Goal: Task Accomplishment & Management: Manage account settings

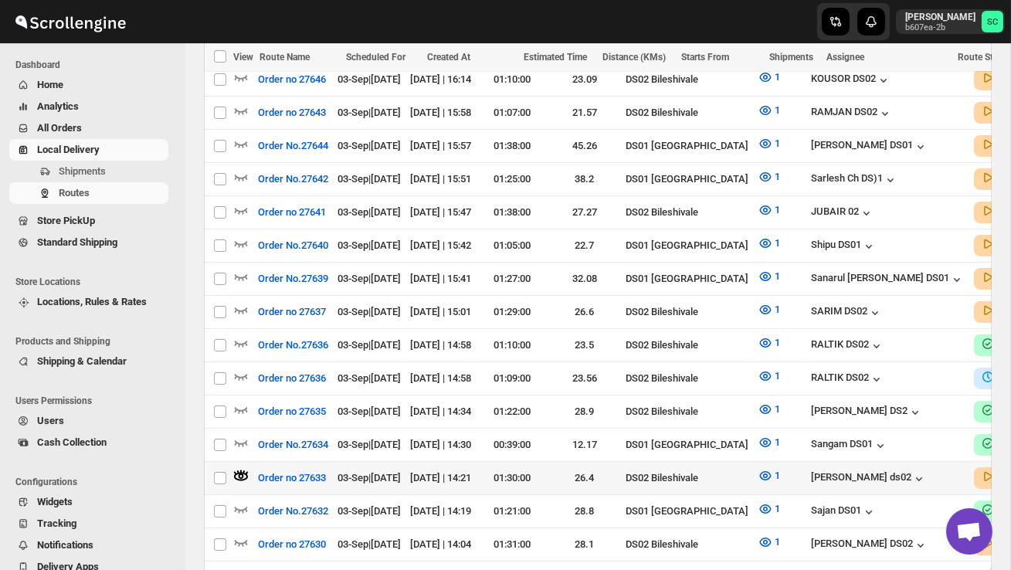
scroll to position [450, 0]
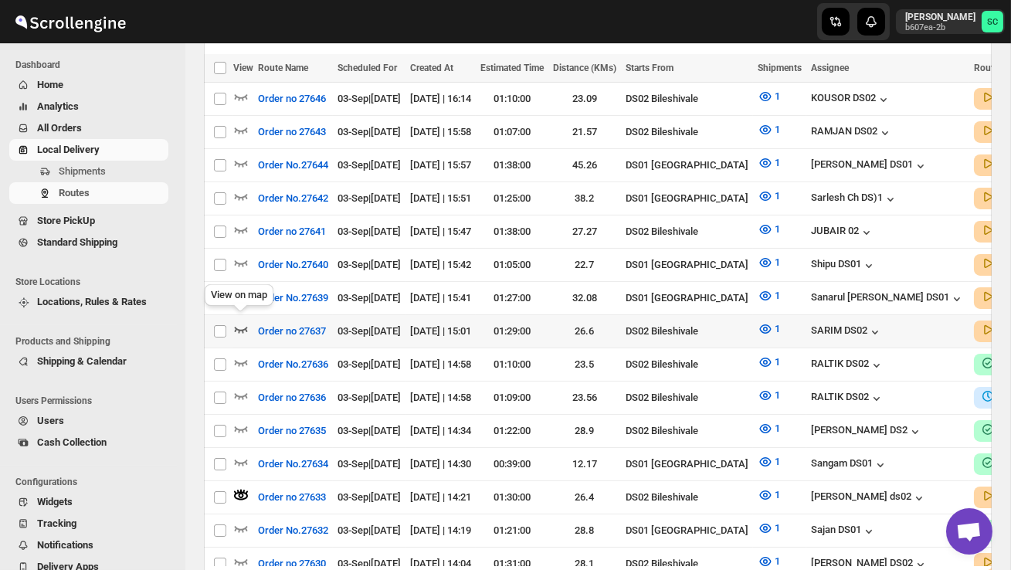
click at [243, 321] on icon "button" at bounding box center [240, 328] width 15 height 15
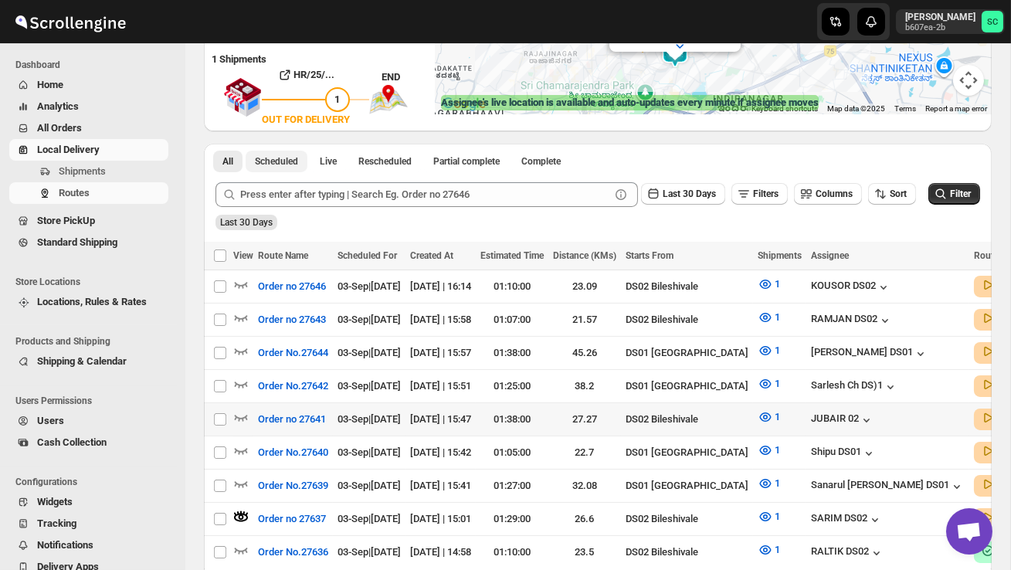
scroll to position [263, 0]
click at [243, 412] on icon "button" at bounding box center [240, 416] width 15 height 15
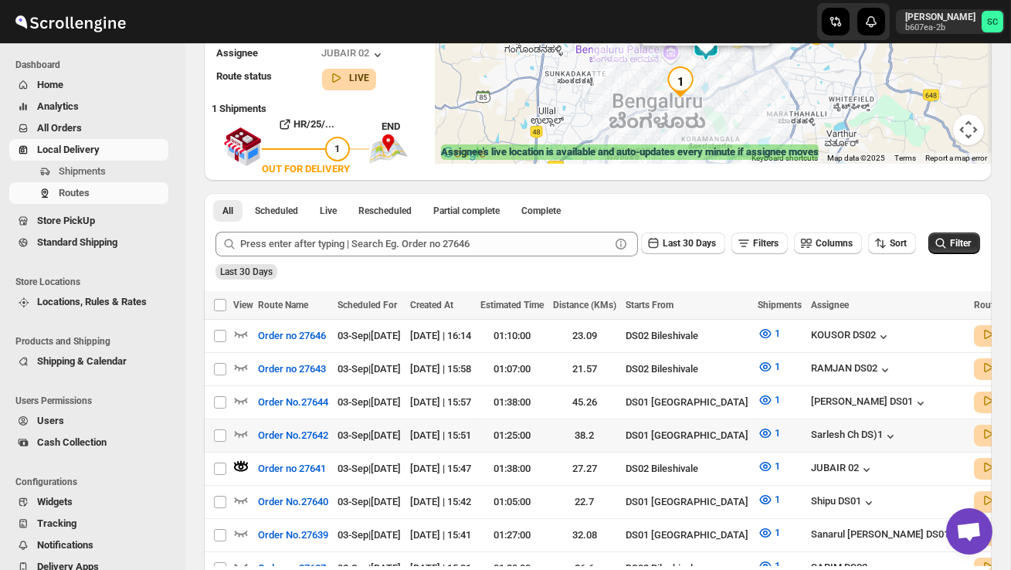
scroll to position [217, 0]
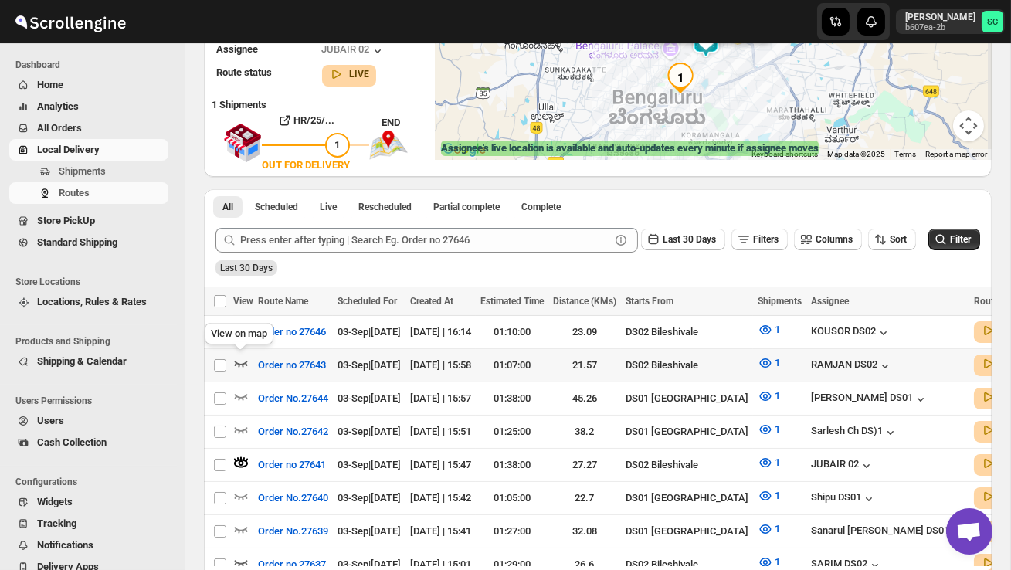
click at [243, 360] on icon "button" at bounding box center [240, 362] width 15 height 15
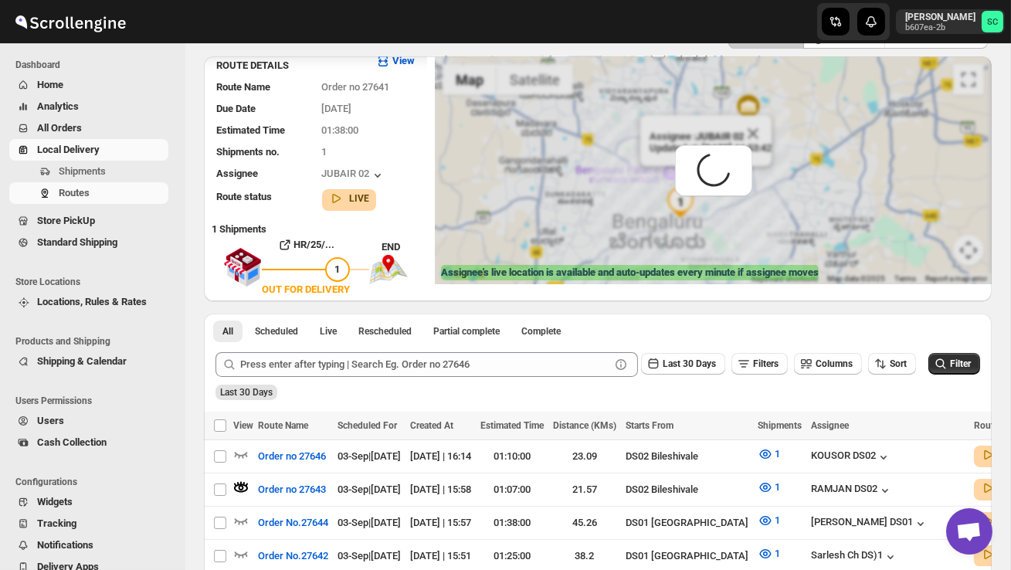
scroll to position [0, 0]
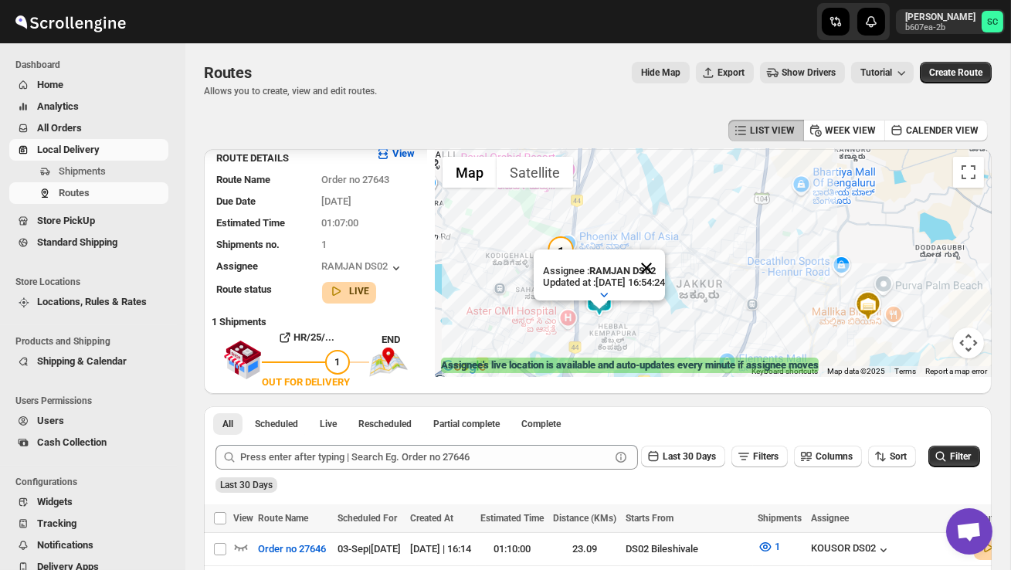
click at [665, 273] on button "Close" at bounding box center [646, 267] width 37 height 37
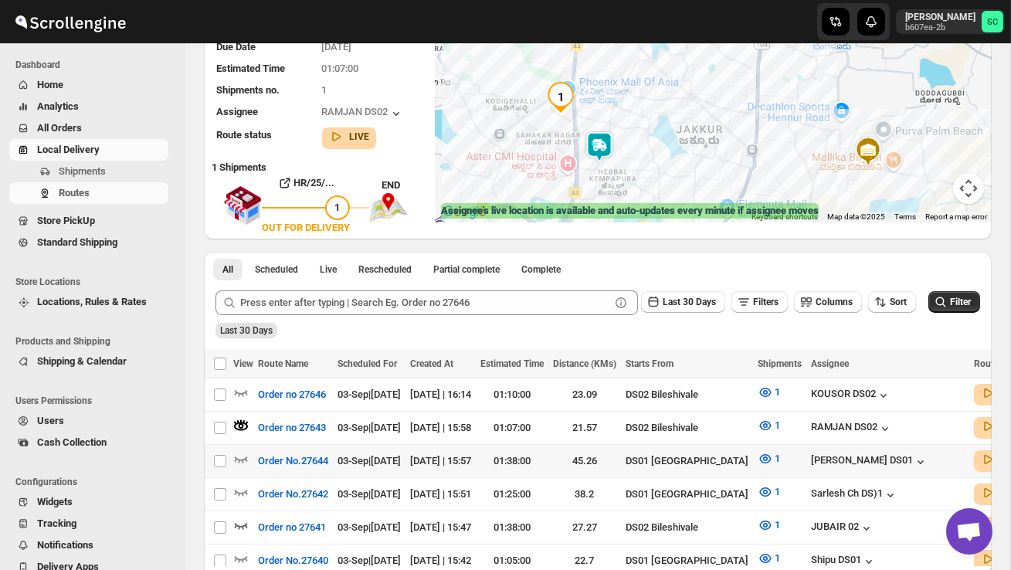
scroll to position [170, 0]
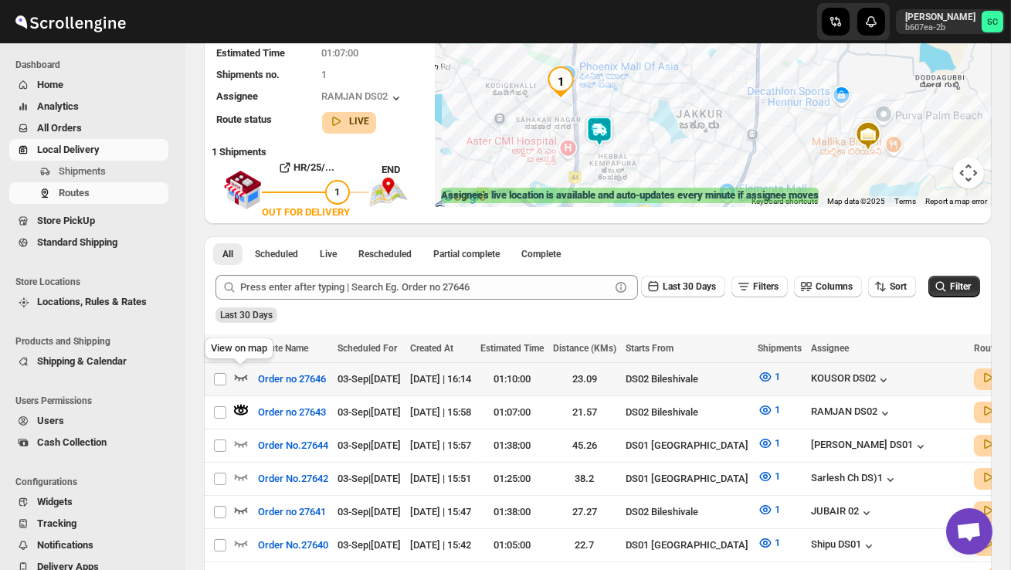
click at [243, 377] on icon "button" at bounding box center [241, 378] width 13 height 6
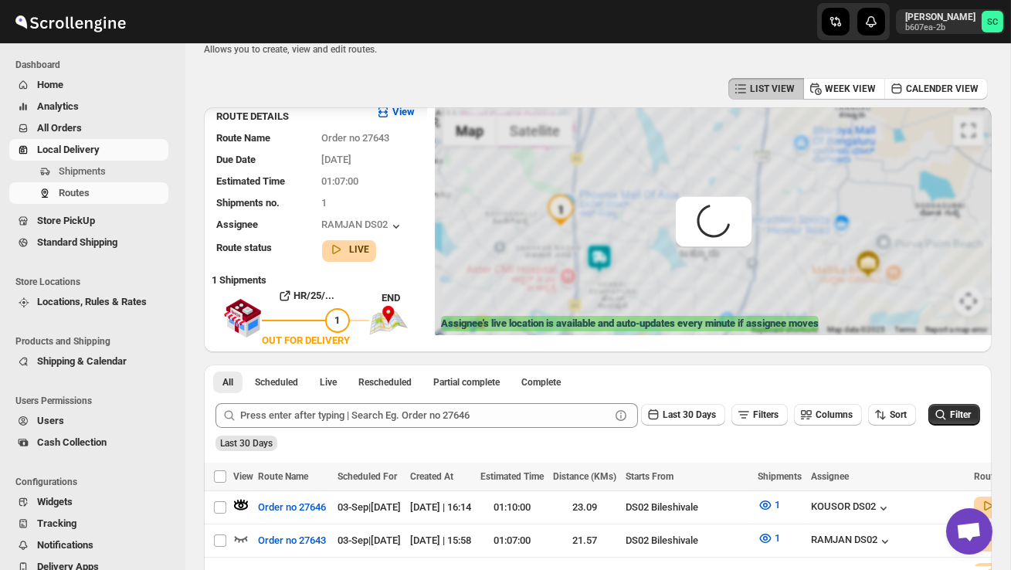
scroll to position [0, 0]
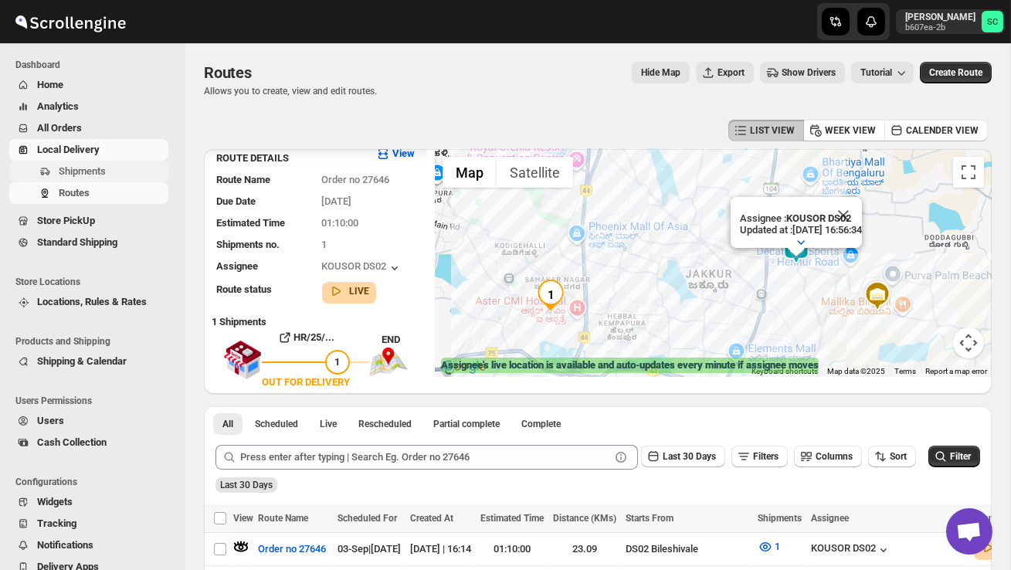
click at [90, 169] on span "Shipments" at bounding box center [82, 171] width 47 height 12
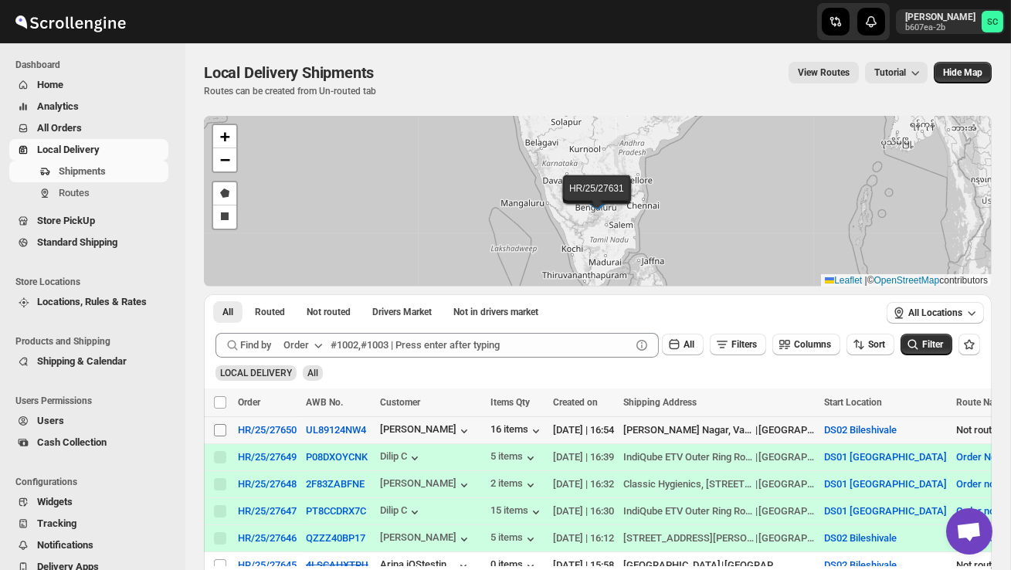
click at [219, 430] on input "Select shipment" at bounding box center [220, 430] width 12 height 12
checkbox input "true"
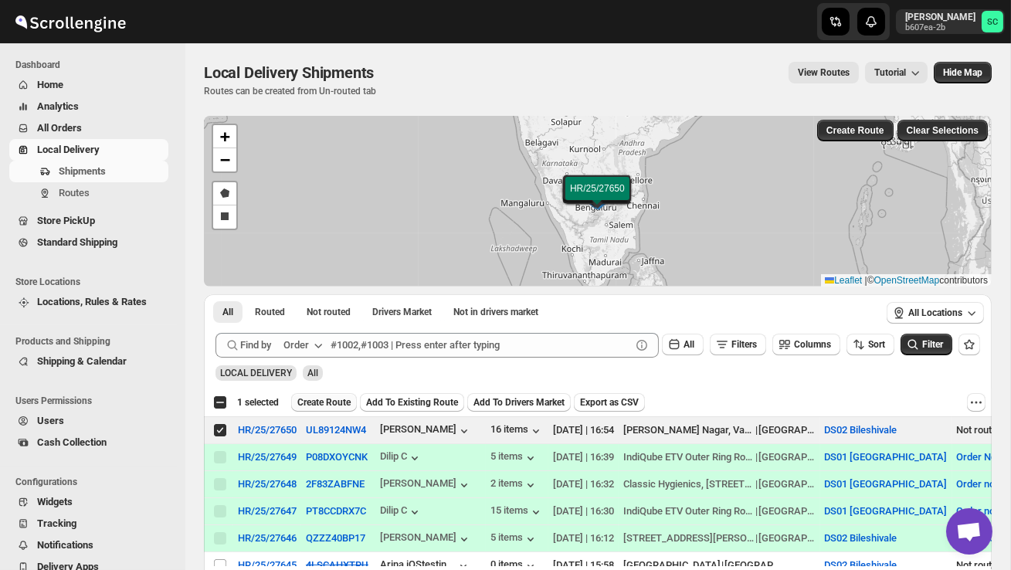
click at [329, 402] on span "Create Route" at bounding box center [323, 402] width 53 height 12
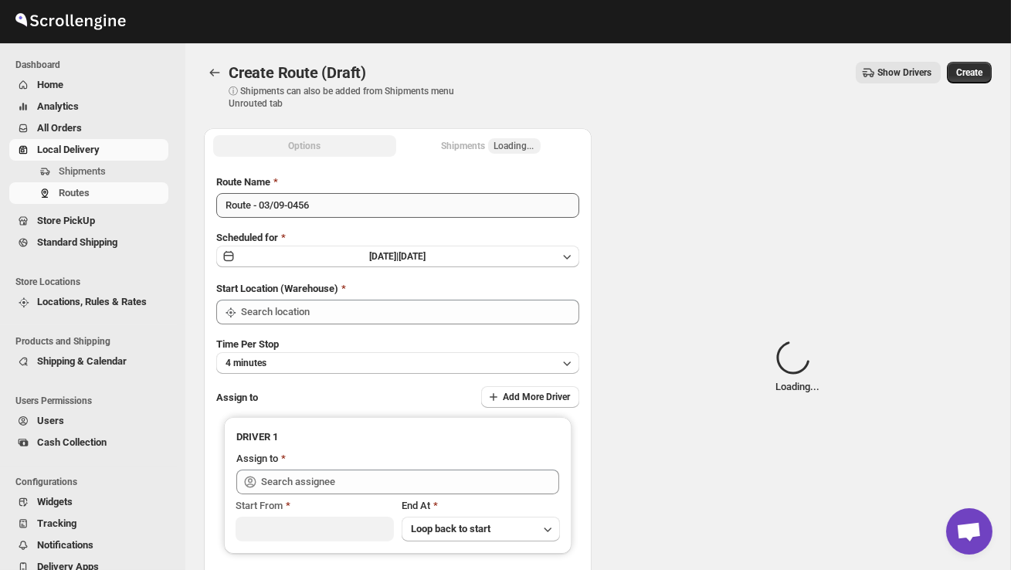
type input "DS02 Bileshivale"
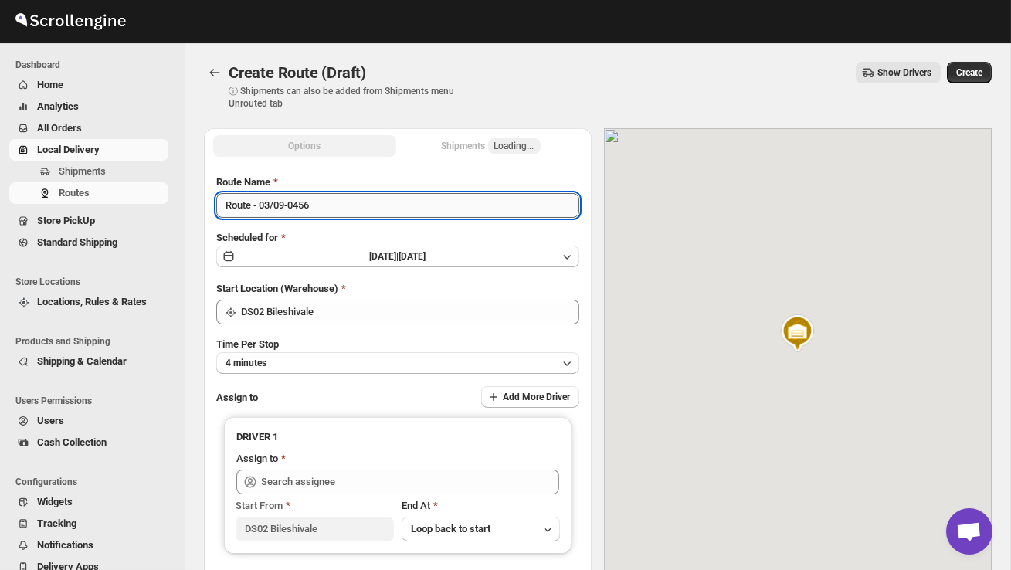
click at [338, 205] on input "Route - 03/09-0456" at bounding box center [397, 205] width 363 height 25
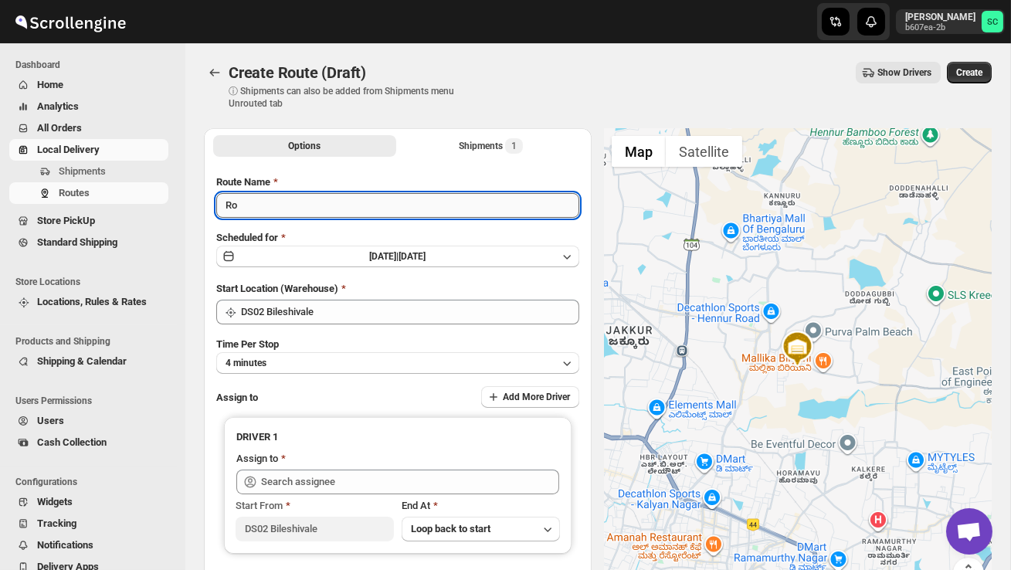
type input "R"
type input "Order no 27650"
click at [331, 359] on button "4 minutes" at bounding box center [397, 363] width 363 height 22
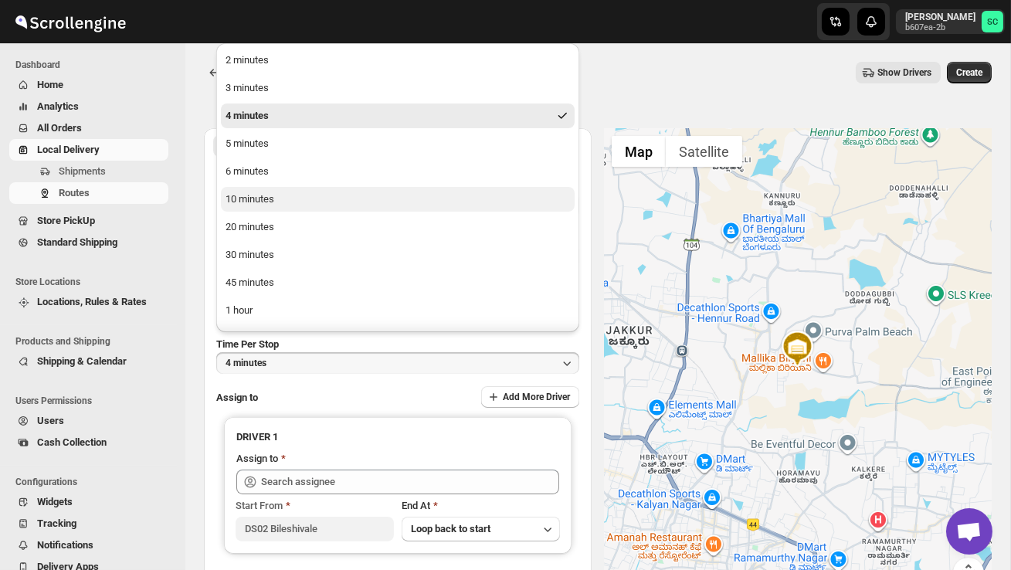
click at [290, 198] on button "10 minutes" at bounding box center [398, 199] width 354 height 25
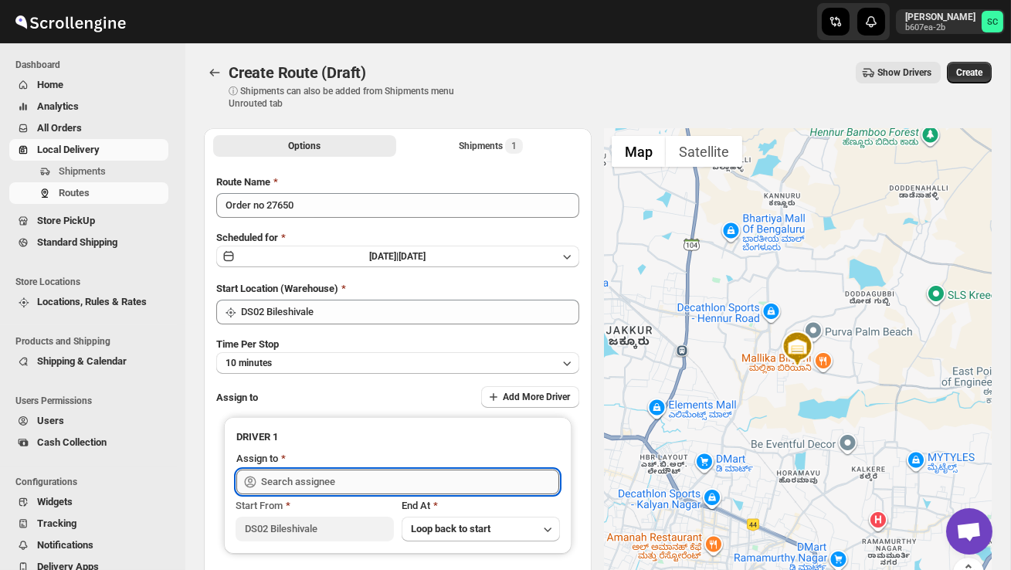
click at [307, 483] on input "text" at bounding box center [410, 482] width 298 height 25
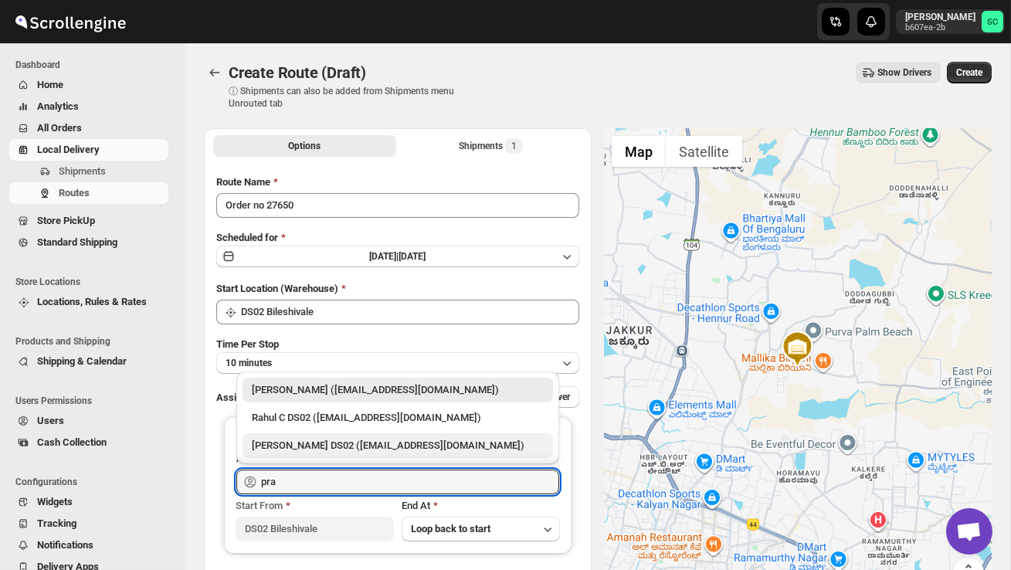
click at [331, 444] on div "[PERSON_NAME] DS02 ([EMAIL_ADDRESS][DOMAIN_NAME])" at bounding box center [398, 445] width 292 height 15
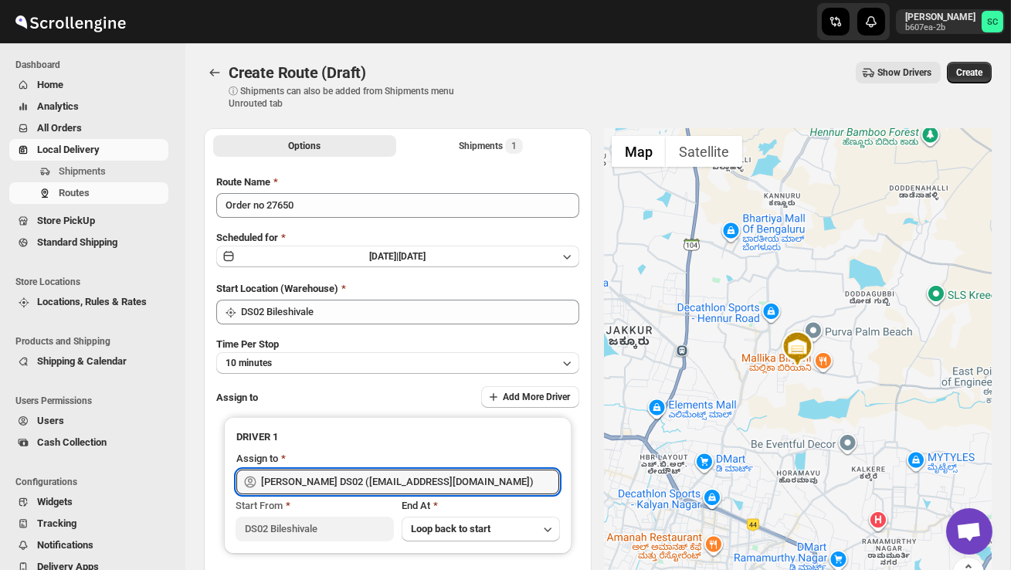
type input "[PERSON_NAME] DS02 ([EMAIL_ADDRESS][DOMAIN_NAME])"
click at [977, 71] on span "Create" at bounding box center [969, 72] width 26 height 12
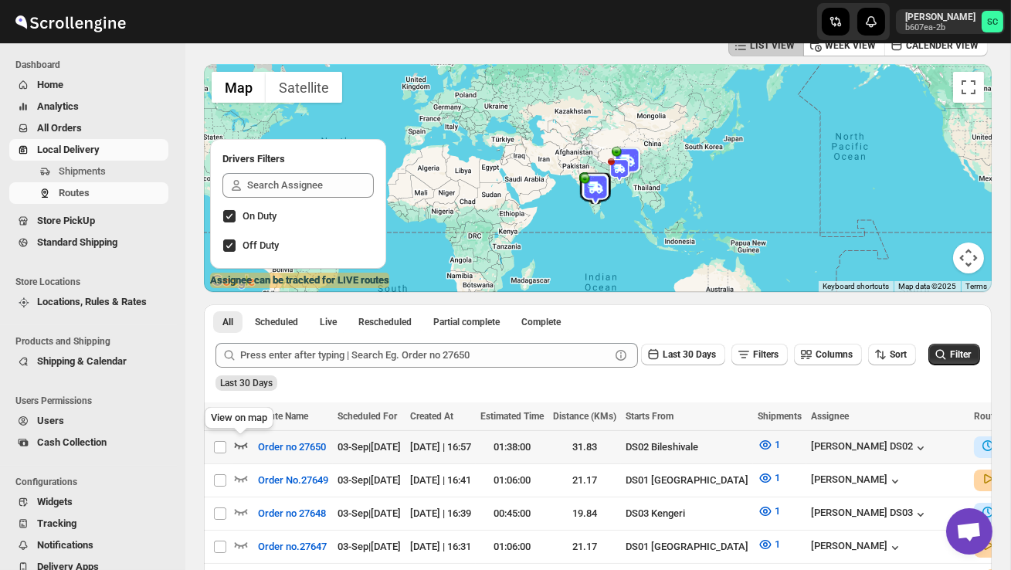
click at [242, 447] on icon "button" at bounding box center [241, 446] width 13 height 6
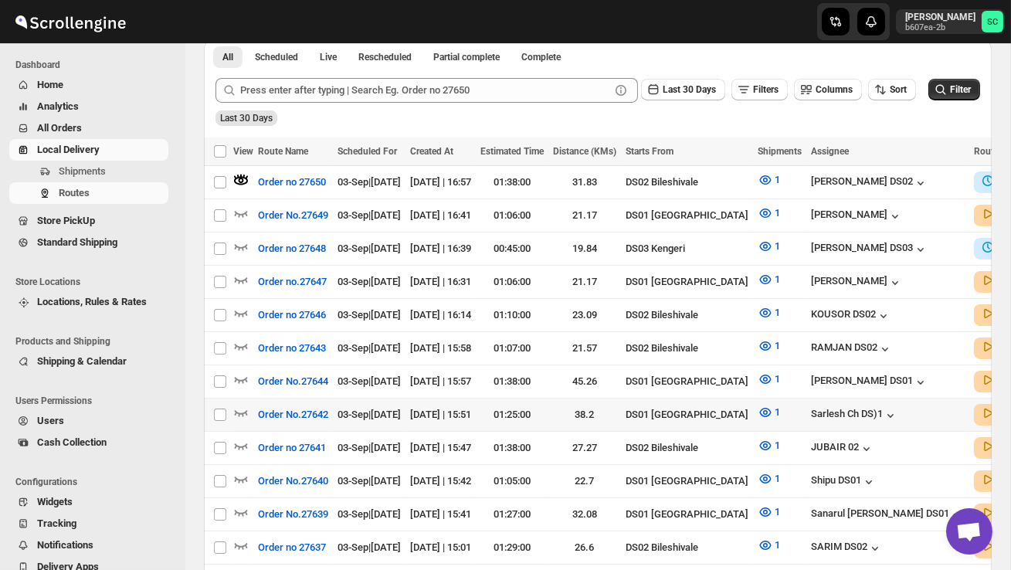
scroll to position [371, 0]
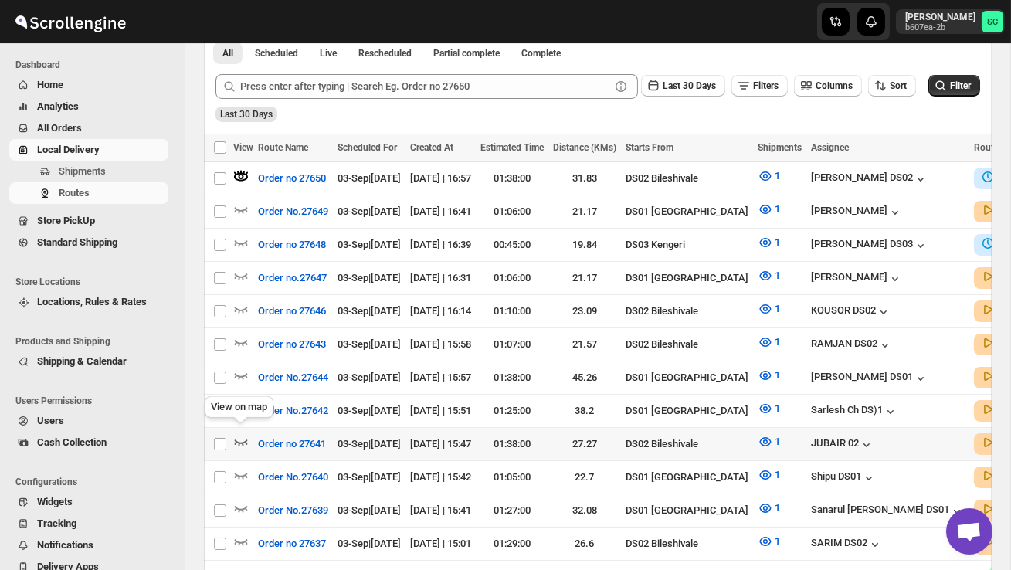
click at [244, 434] on icon "button" at bounding box center [240, 441] width 15 height 15
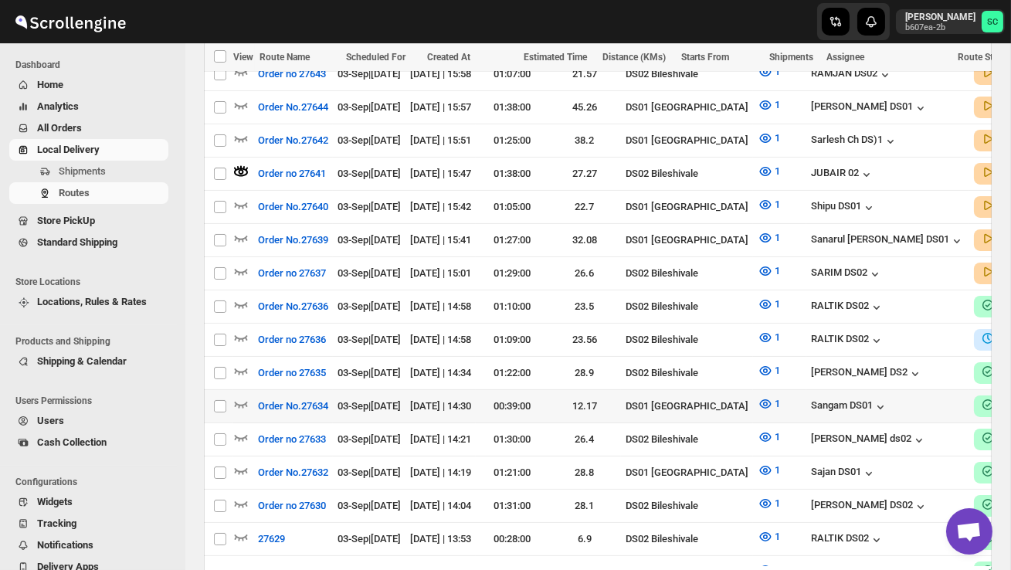
scroll to position [650, 0]
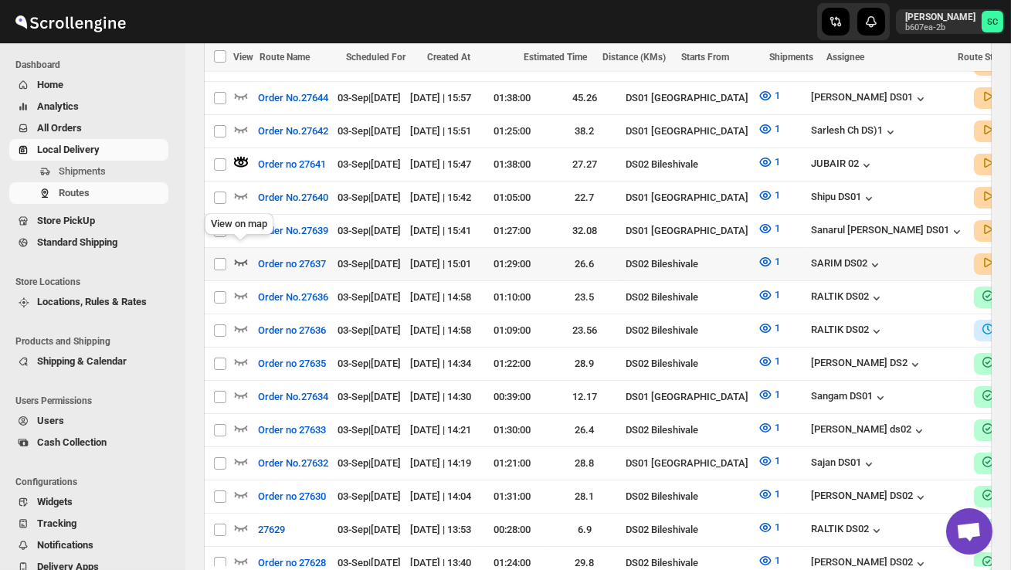
click at [240, 254] on icon "button" at bounding box center [240, 261] width 15 height 15
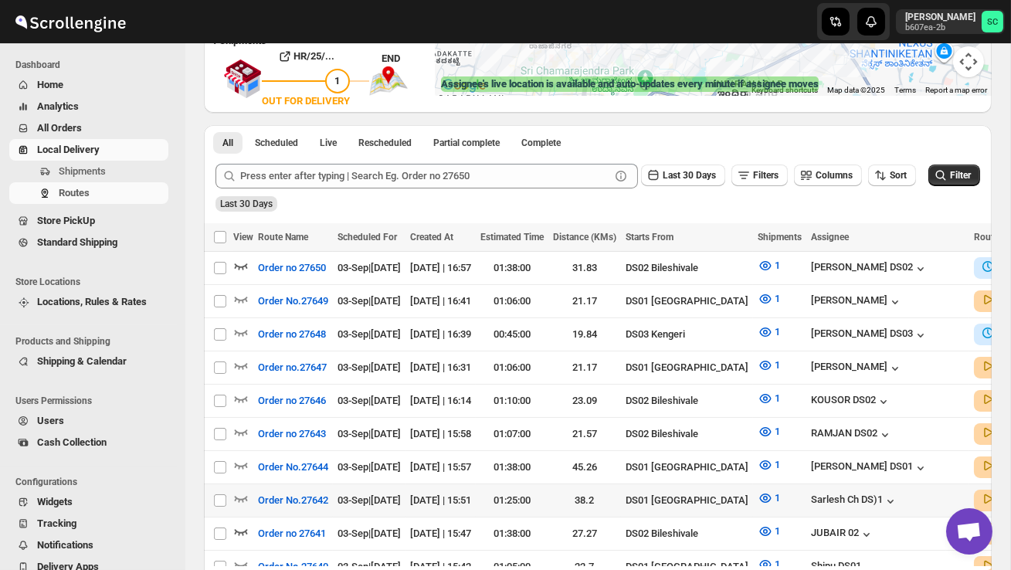
scroll to position [300, 0]
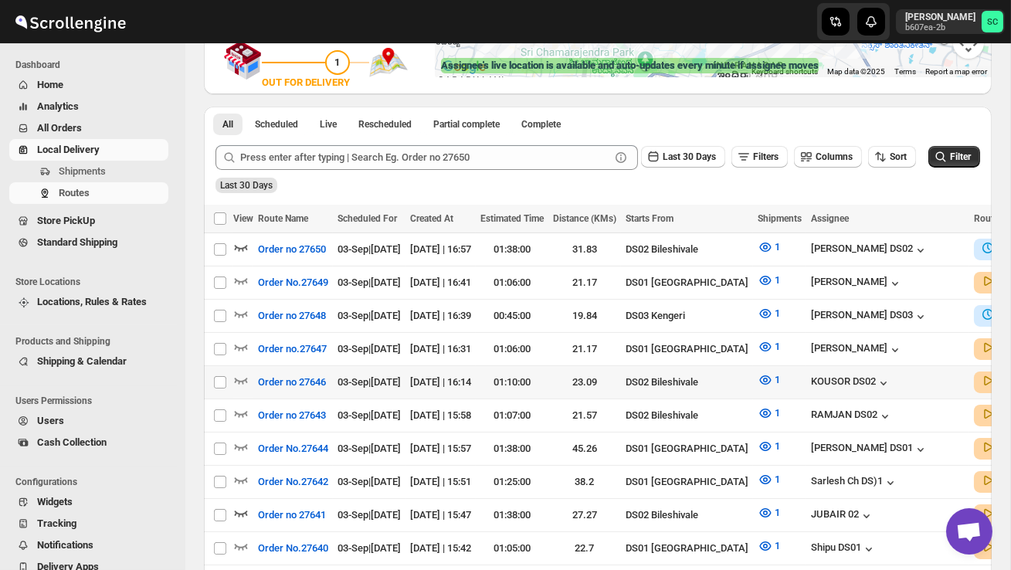
click at [232, 372] on td "Select route" at bounding box center [218, 382] width 29 height 33
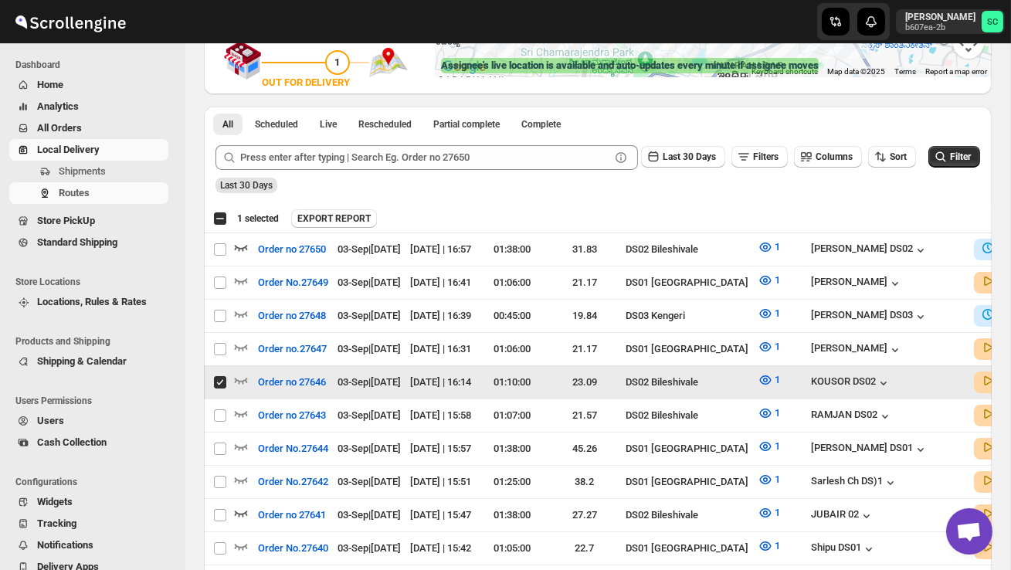
click at [219, 378] on input "Select route" at bounding box center [220, 382] width 12 height 12
checkbox input "false"
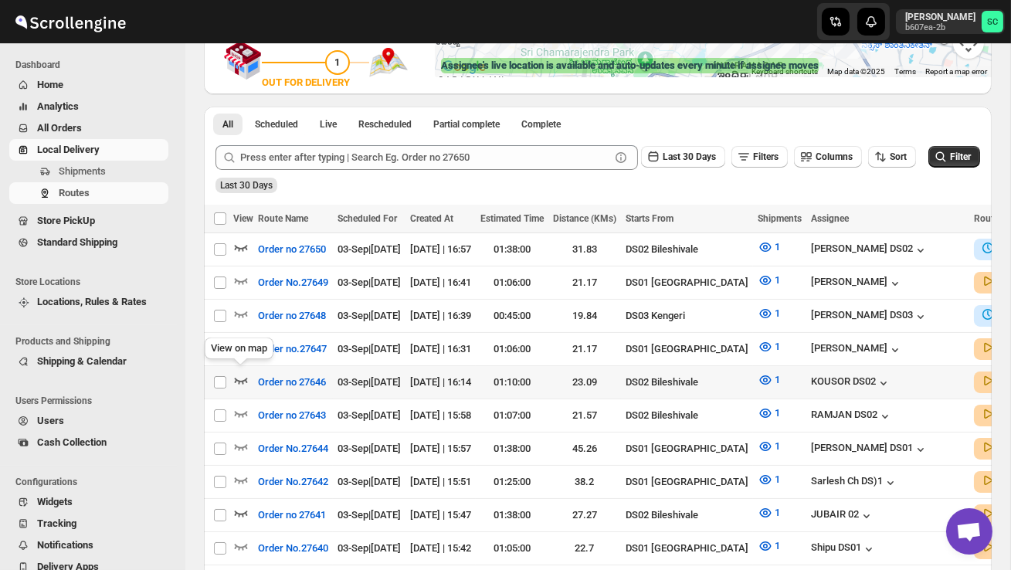
click at [237, 378] on icon "button" at bounding box center [241, 381] width 13 height 6
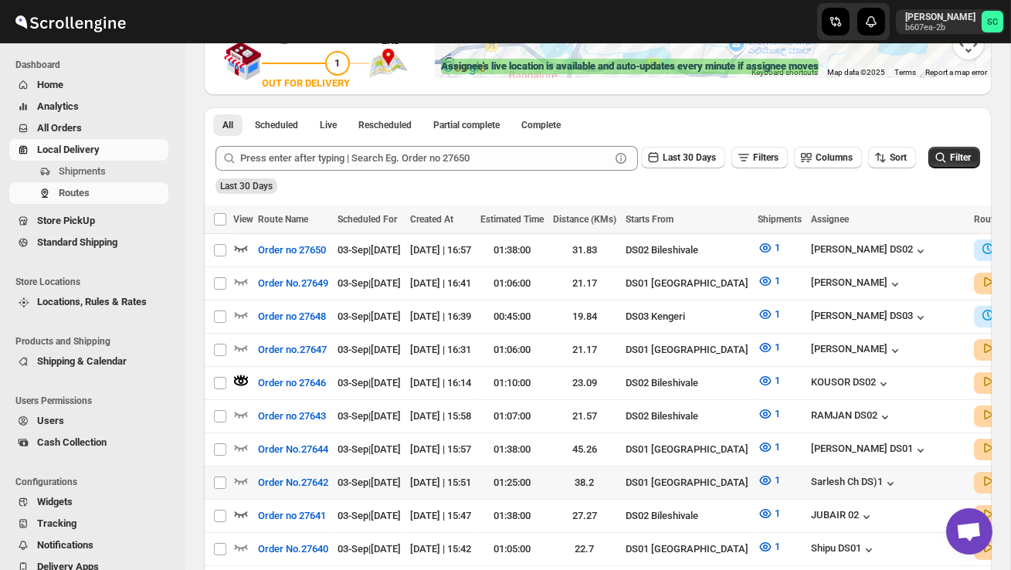
scroll to position [301, 0]
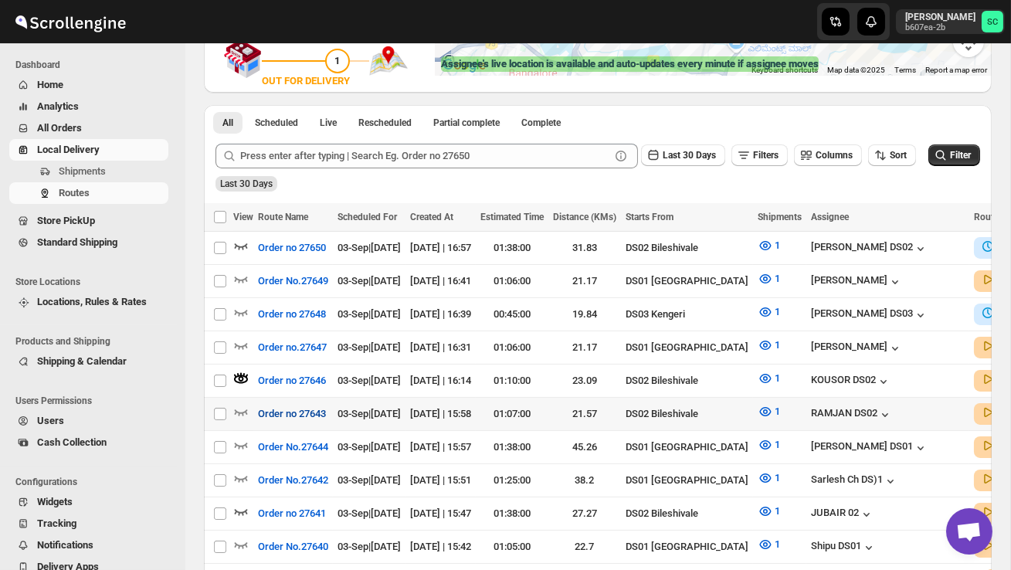
click at [250, 404] on button "Order no 27643" at bounding box center [292, 414] width 86 height 25
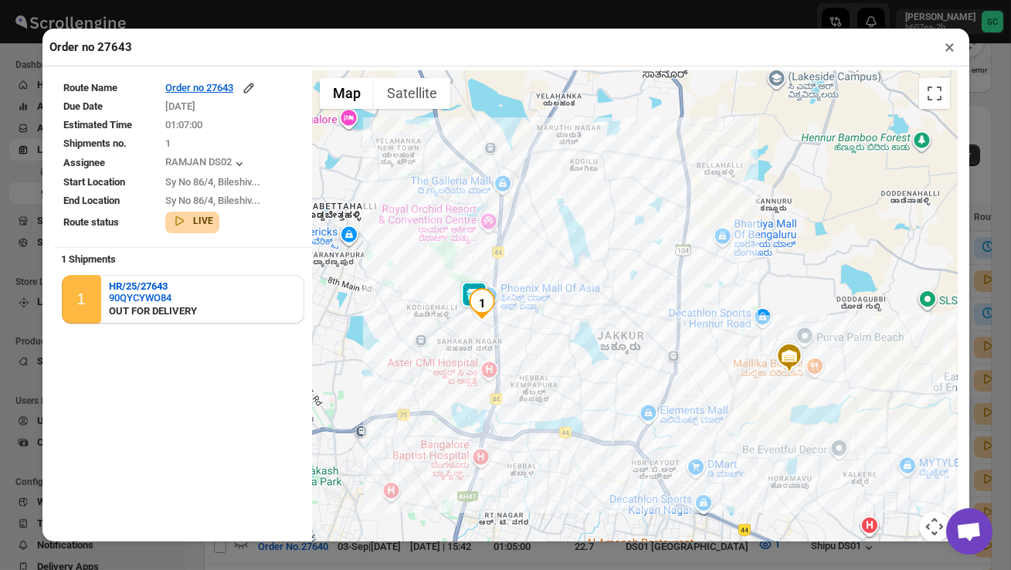
click at [953, 46] on button "×" at bounding box center [950, 47] width 22 height 22
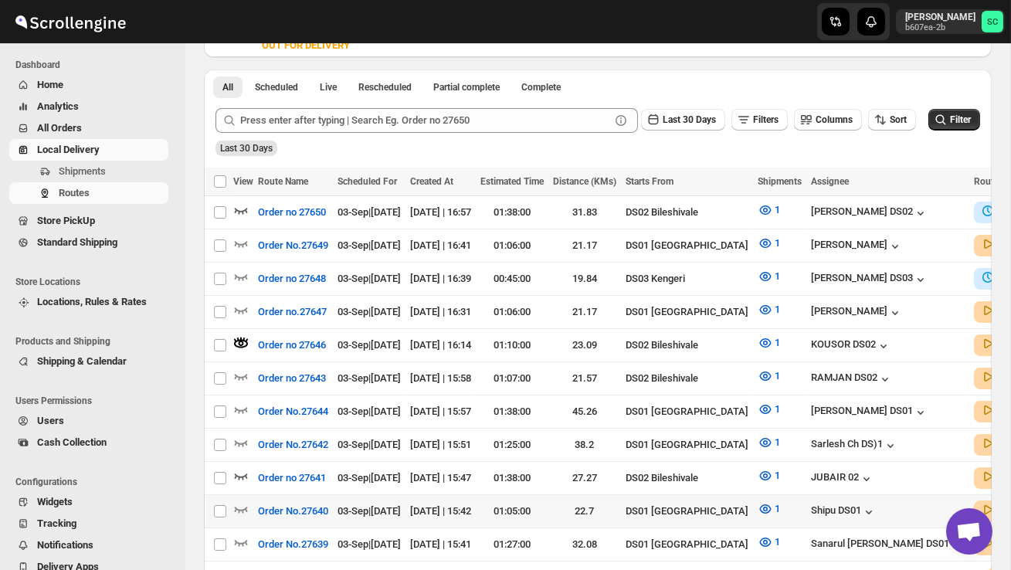
scroll to position [340, 0]
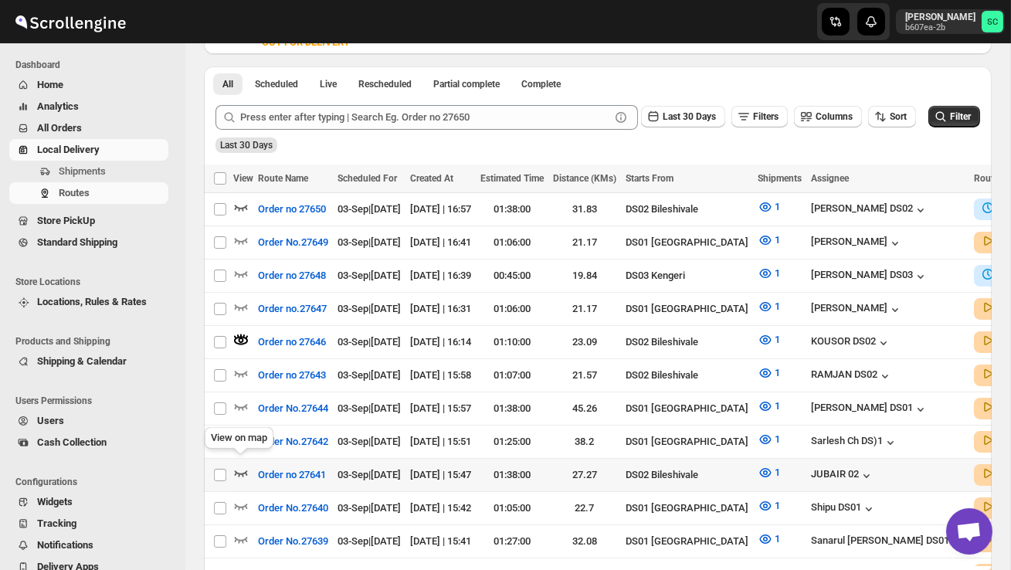
click at [243, 470] on icon "button" at bounding box center [241, 473] width 13 height 6
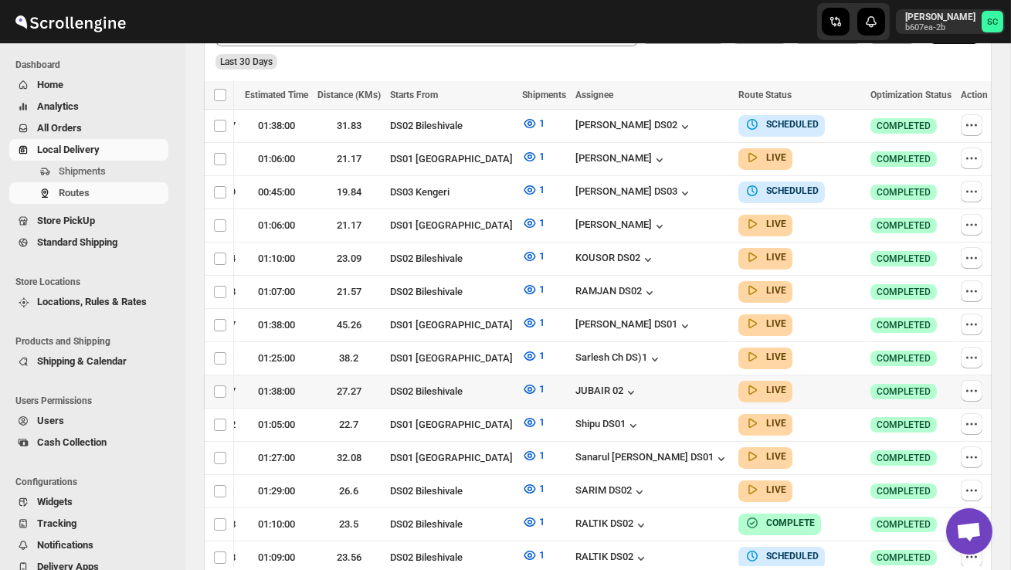
scroll to position [0, 244]
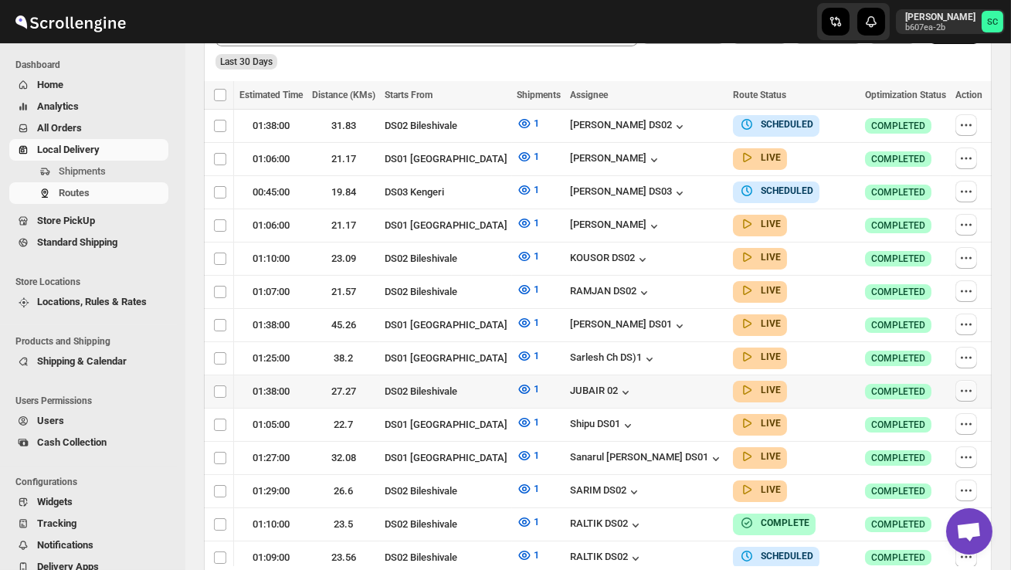
click at [969, 383] on icon "button" at bounding box center [965, 390] width 15 height 15
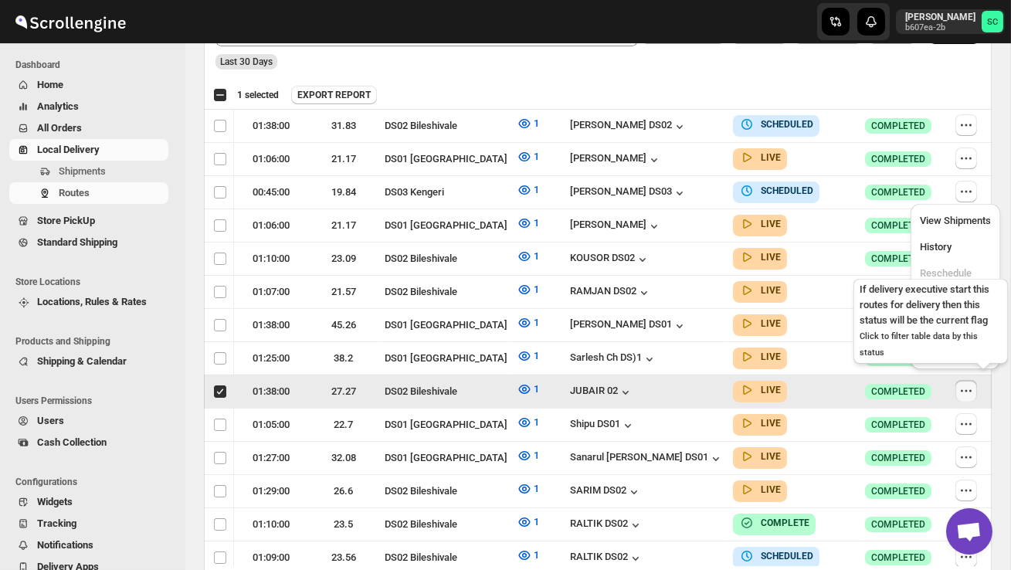
scroll to position [0, 1]
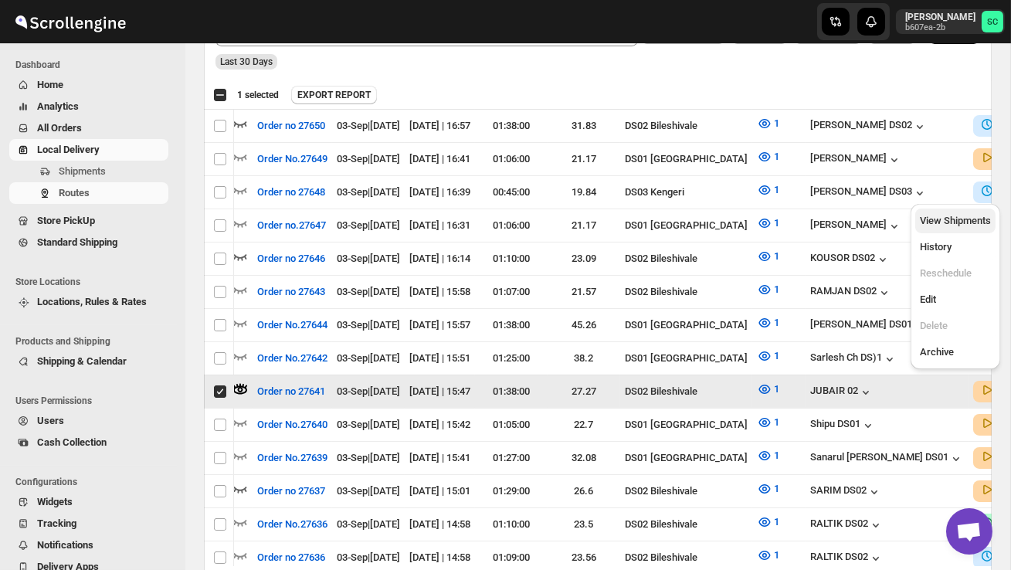
click at [964, 229] on button "View Shipments" at bounding box center [955, 221] width 80 height 25
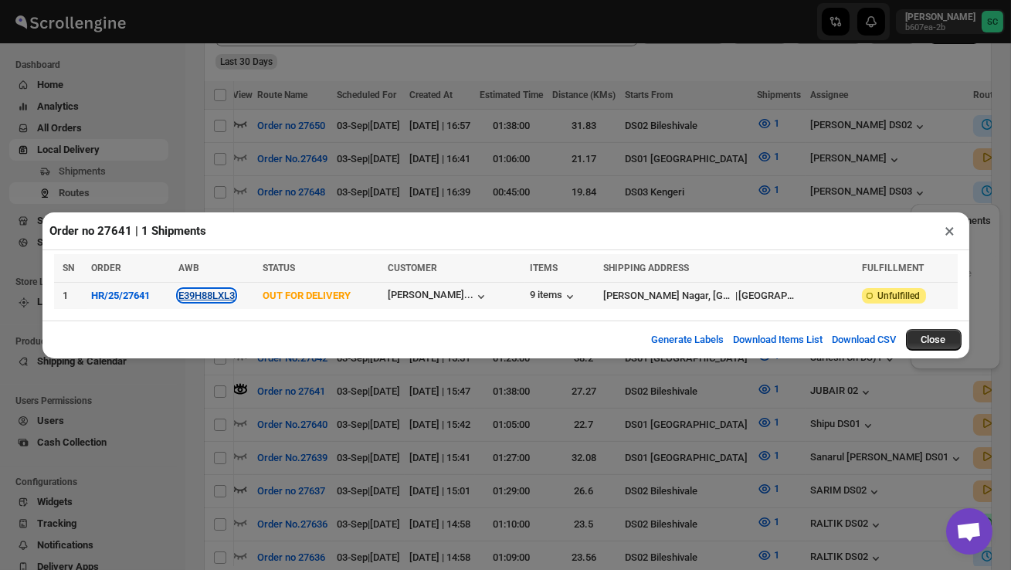
click at [229, 299] on button "E39H88LXL3" at bounding box center [206, 296] width 56 height 12
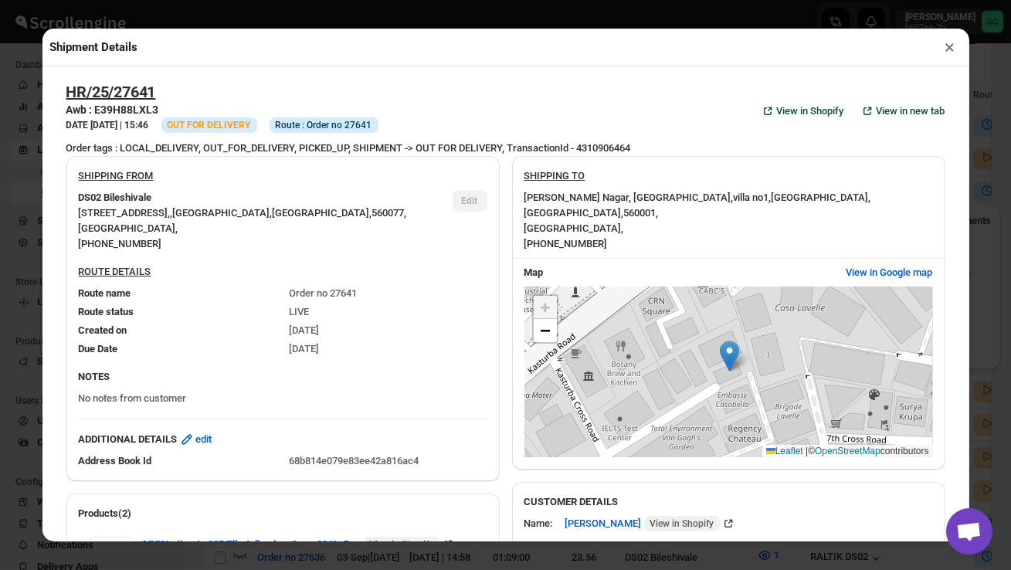
click at [954, 46] on button "×" at bounding box center [950, 47] width 22 height 22
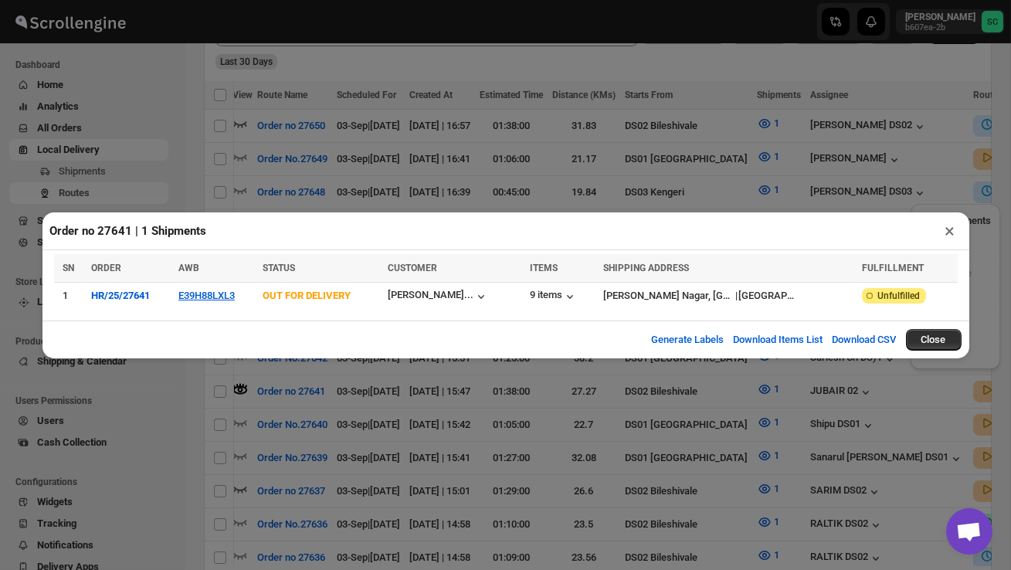
click at [954, 229] on button "×" at bounding box center [950, 231] width 22 height 22
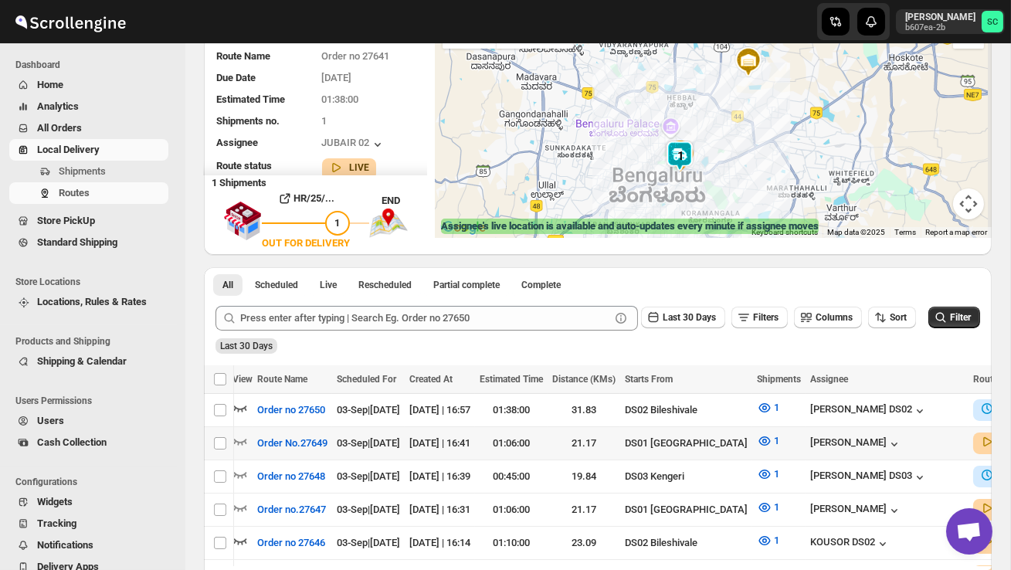
scroll to position [0, 0]
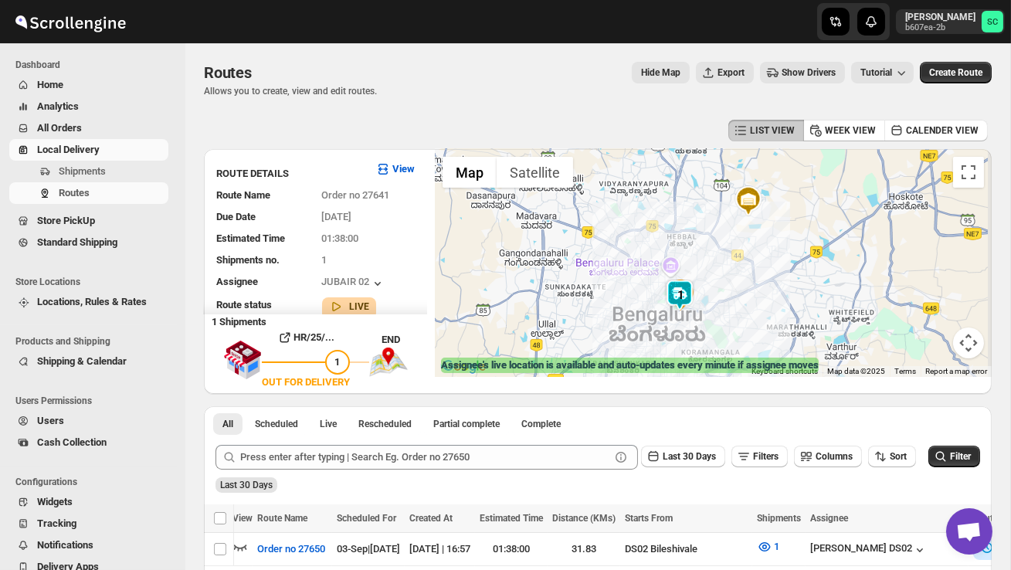
click at [620, 304] on div at bounding box center [713, 263] width 557 height 228
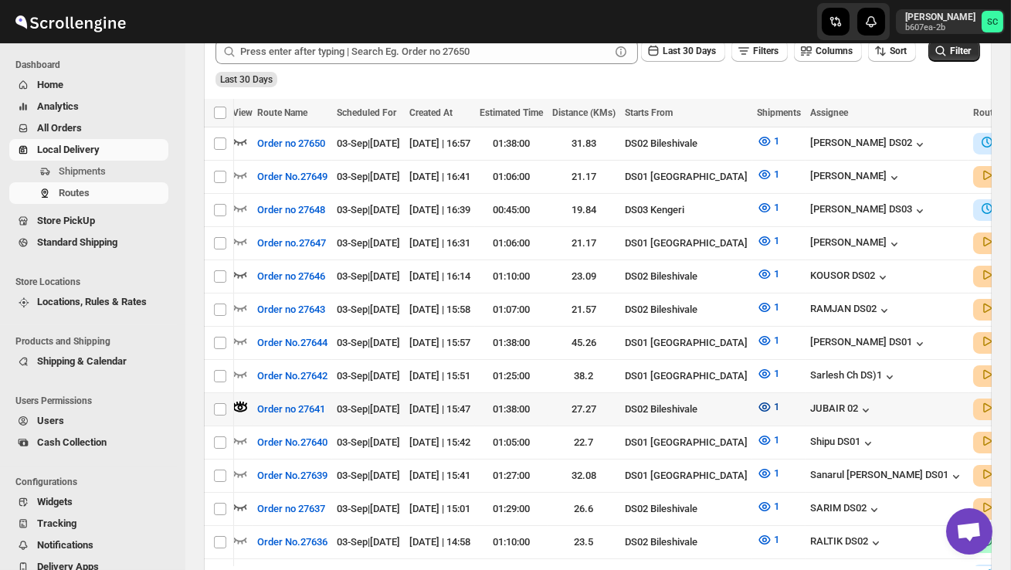
scroll to position [0, 243]
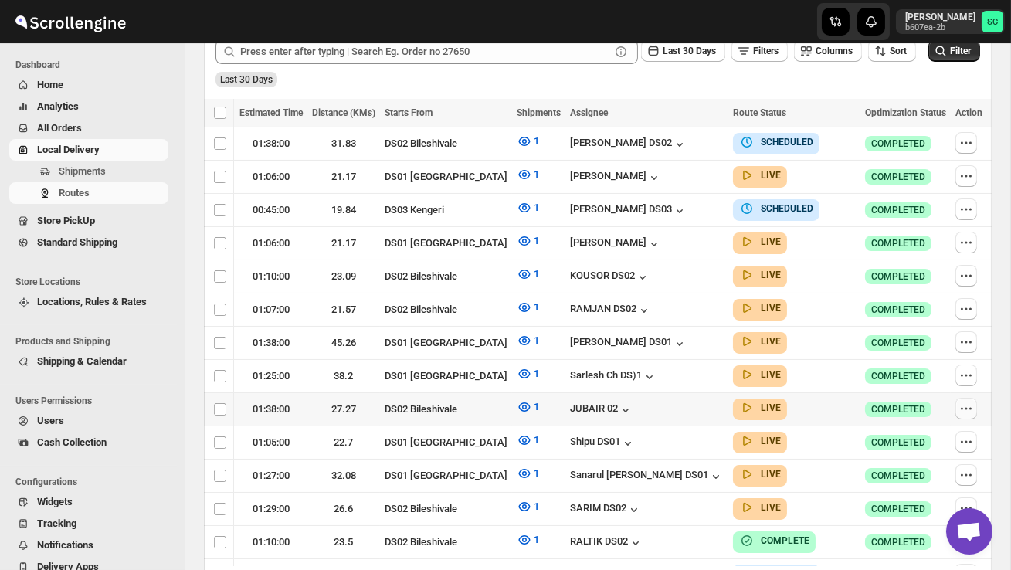
click at [968, 401] on icon "button" at bounding box center [965, 408] width 15 height 15
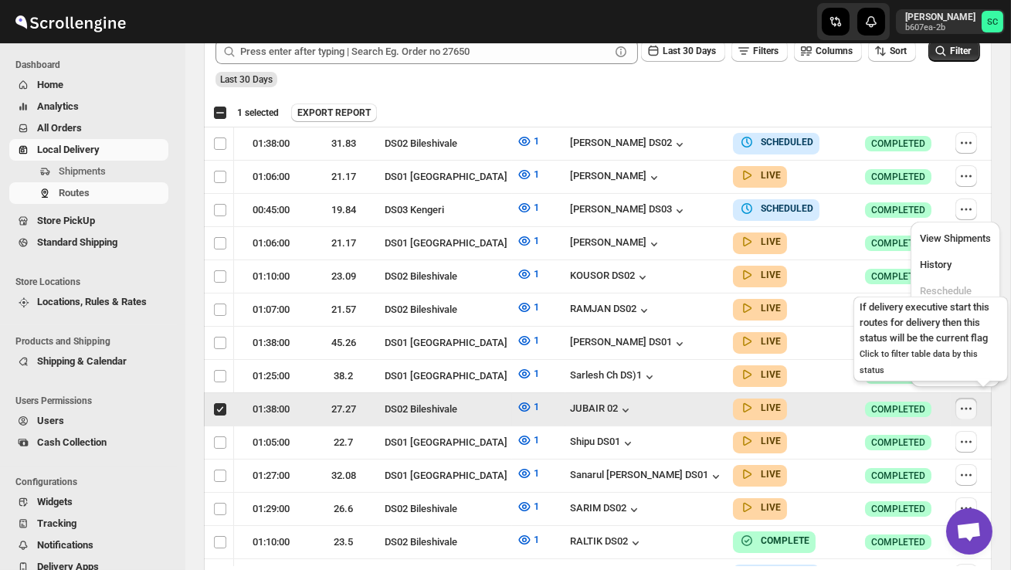
scroll to position [0, 1]
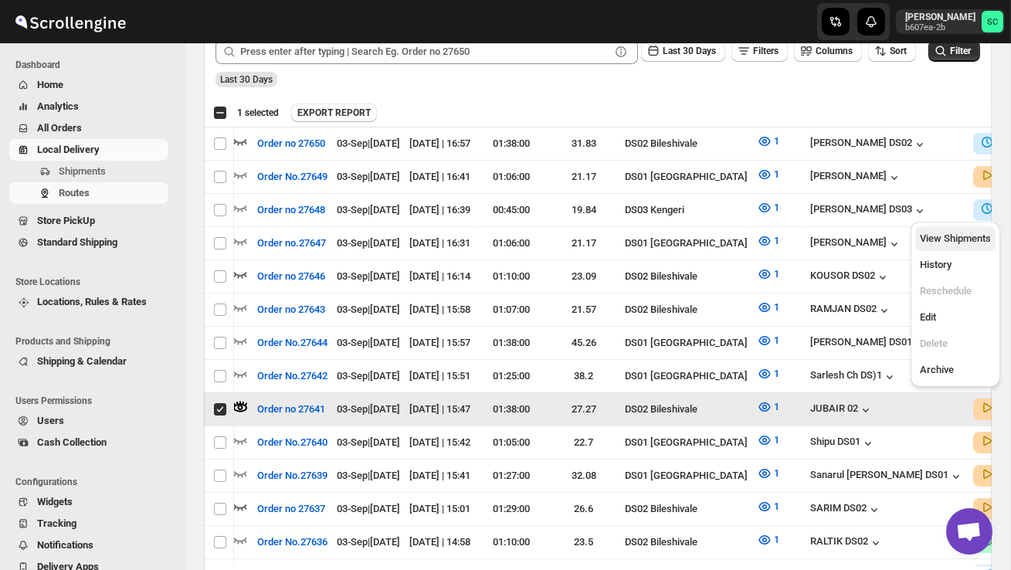
click at [975, 239] on span "View Shipments" at bounding box center [955, 238] width 71 height 12
checkbox input "false"
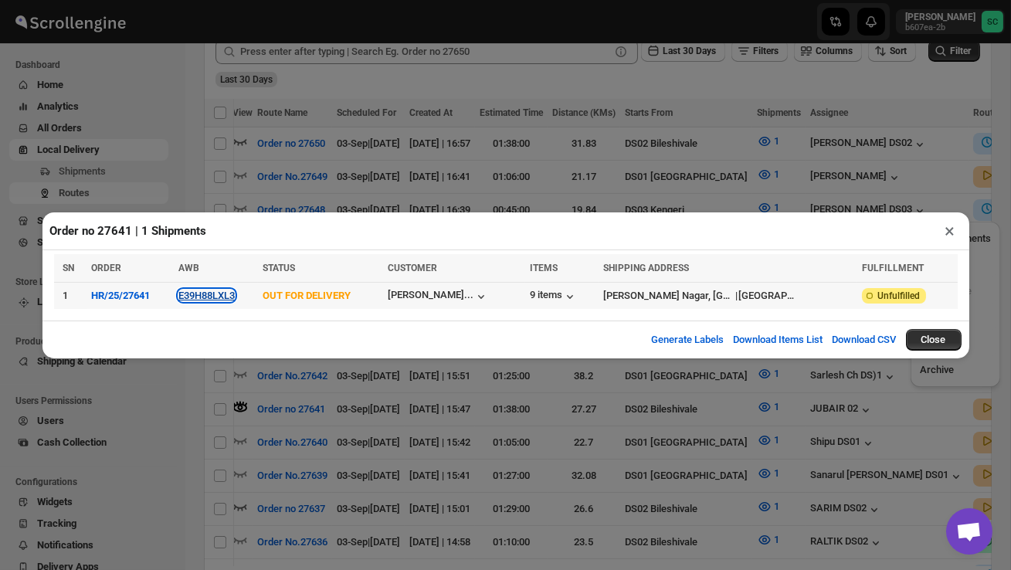
click at [224, 296] on button "E39H88LXL3" at bounding box center [206, 296] width 56 height 12
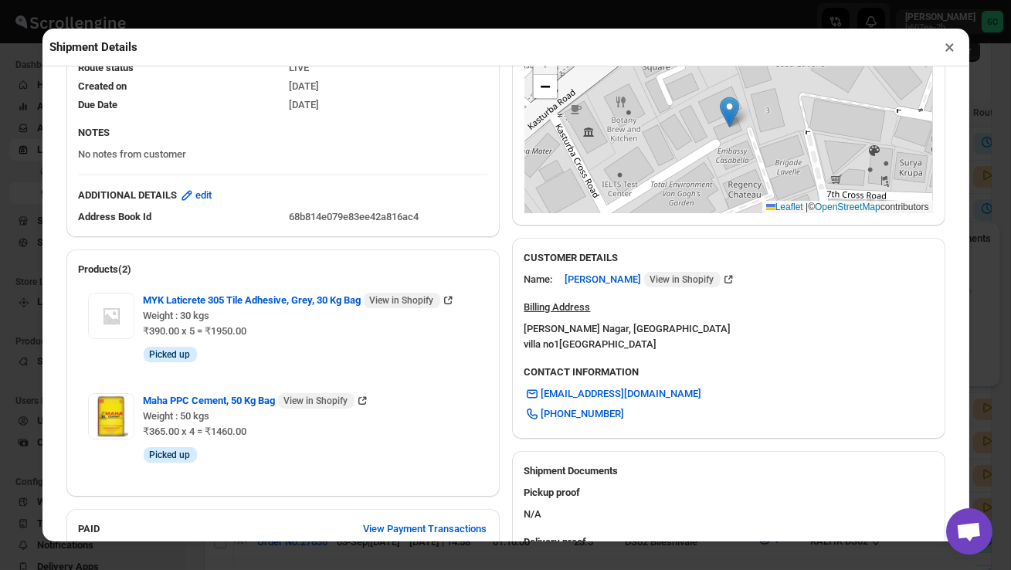
scroll to position [586, 0]
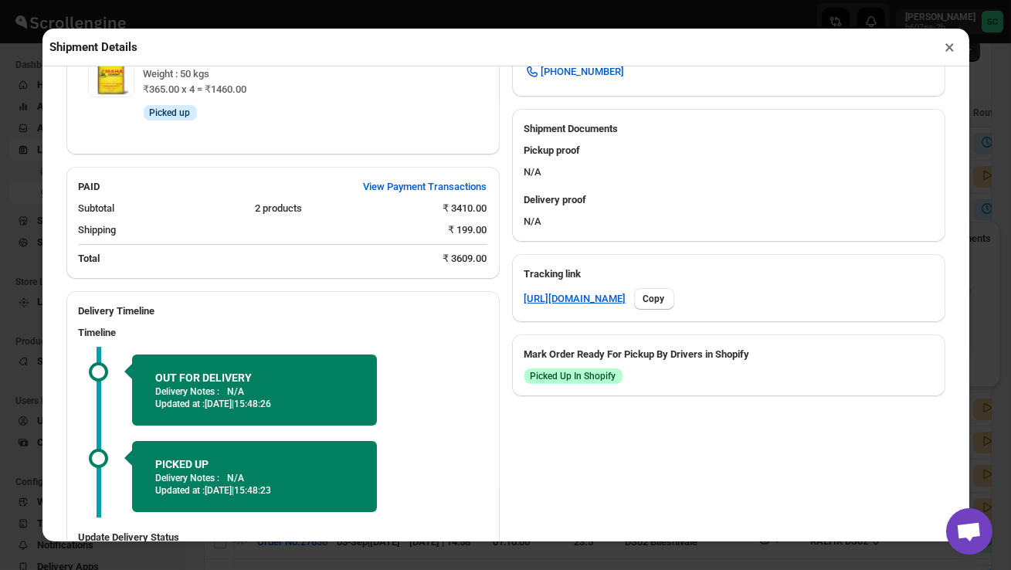
click at [203, 465] on div "PICKED UP Delivery Notes : N/A Updated at : [DATE] | 15:48:23" at bounding box center [254, 476] width 245 height 71
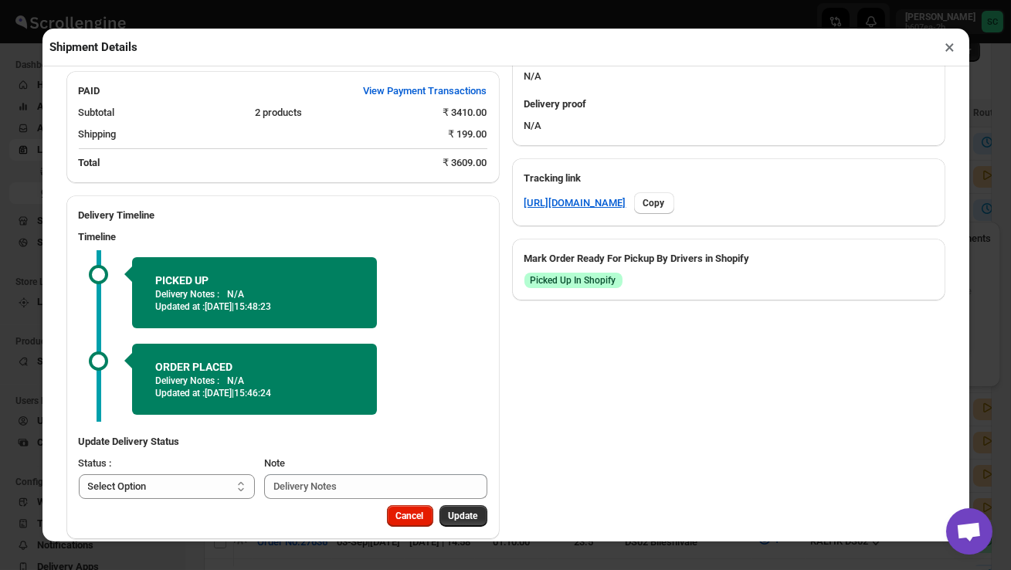
scroll to position [720, 0]
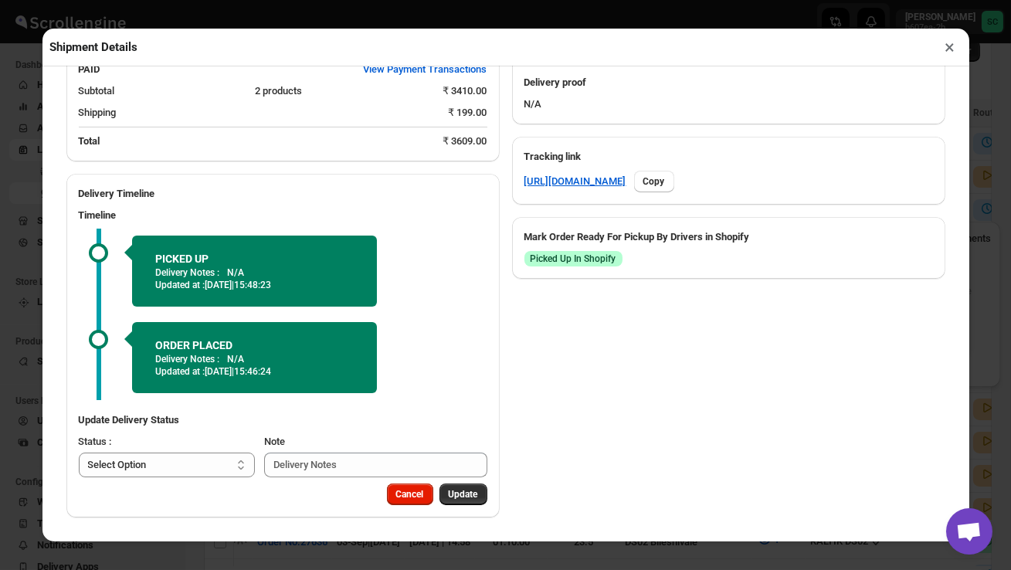
click at [203, 465] on select "Select Option PICKED UP OUT FOR DELIVERY RESCHEDULE DELIVERED CANCELLED" at bounding box center [167, 465] width 177 height 25
select select "DELIVERED"
click at [458, 491] on span "Update" at bounding box center [463, 494] width 29 height 12
select select
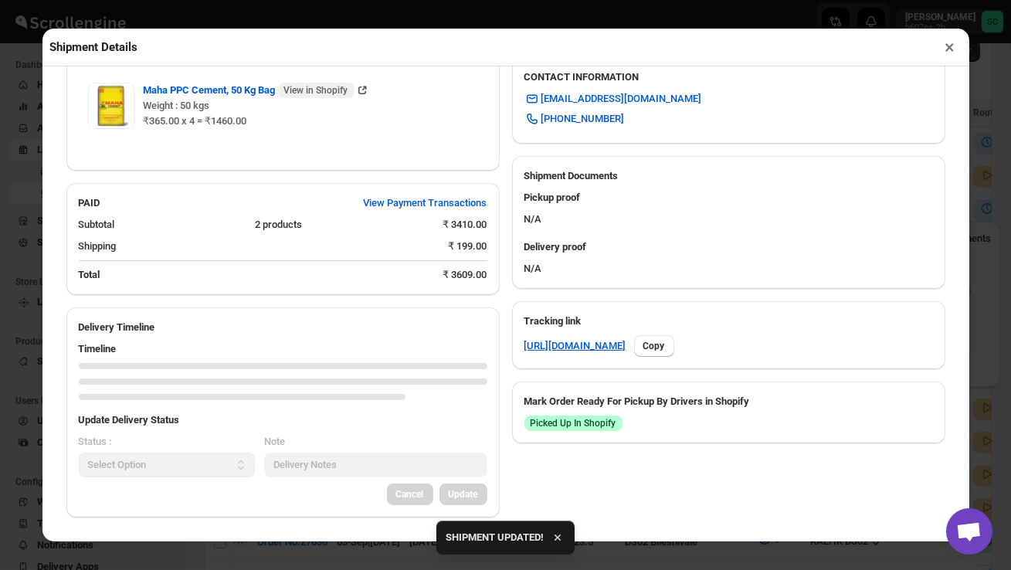
click at [951, 53] on button "×" at bounding box center [950, 47] width 22 height 22
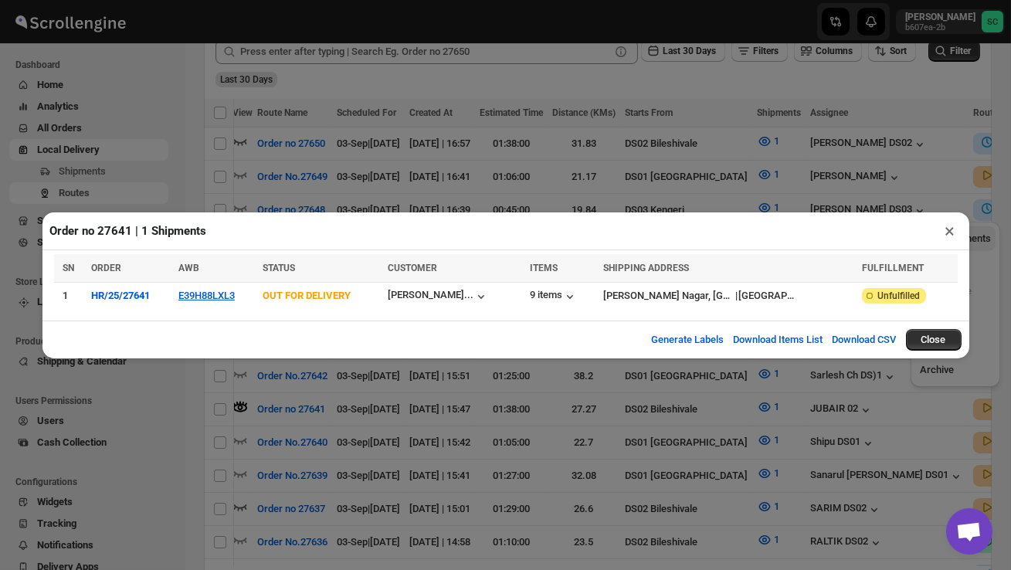
click at [948, 229] on button "×" at bounding box center [950, 231] width 22 height 22
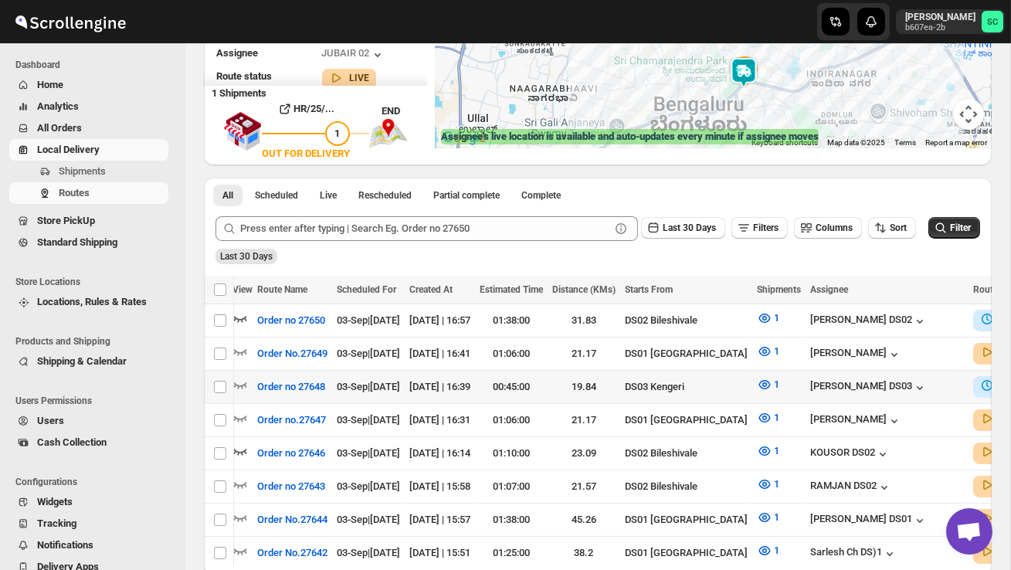
scroll to position [0, 0]
click at [243, 316] on icon "button" at bounding box center [240, 317] width 15 height 15
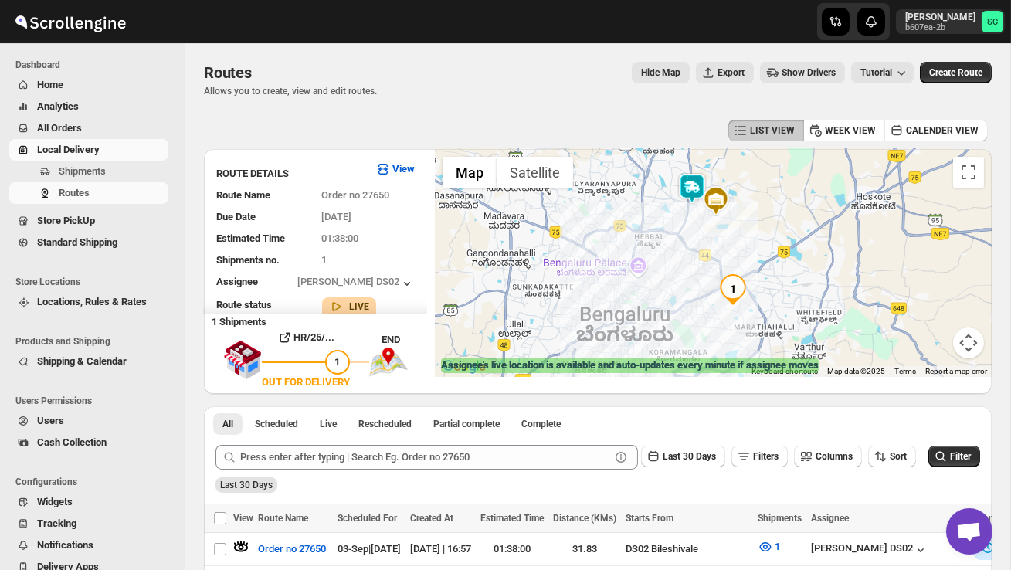
click at [694, 188] on img at bounding box center [692, 188] width 31 height 31
drag, startPoint x: 561, startPoint y: 273, endPoint x: 565, endPoint y: 178, distance: 94.3
click at [562, 180] on div "1 Assignee : [PERSON_NAME] DS02 Updated at : [DATE] 17:40:24 Duty mode Enabled …" at bounding box center [713, 263] width 557 height 228
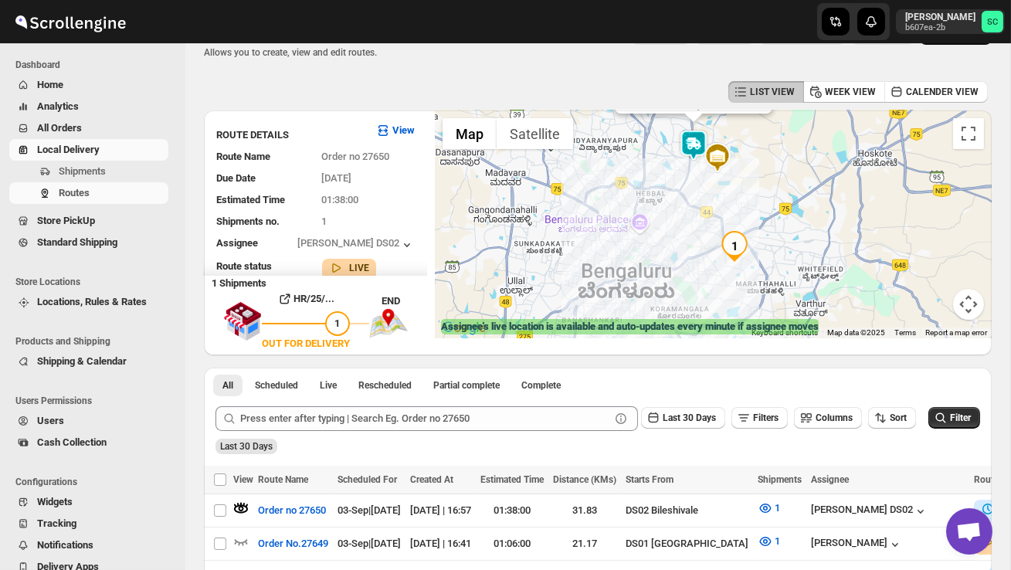
scroll to position [39, 0]
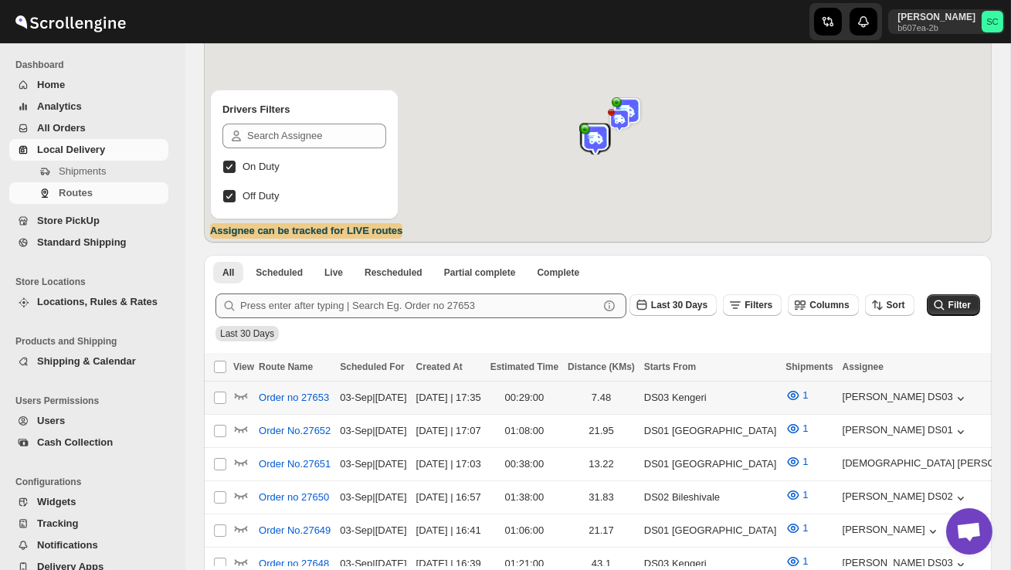
scroll to position [143, 0]
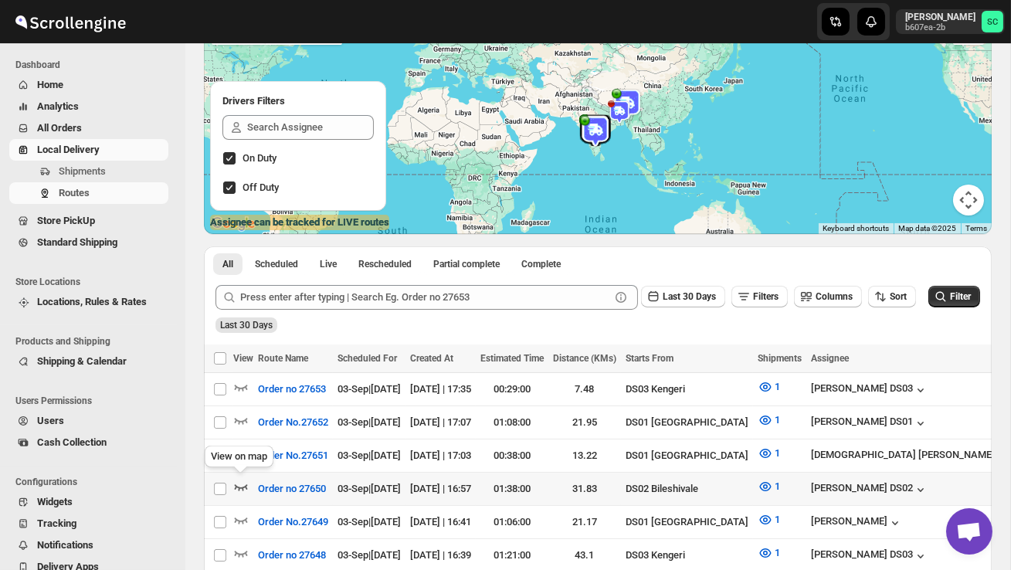
click at [243, 480] on icon "button" at bounding box center [240, 486] width 15 height 15
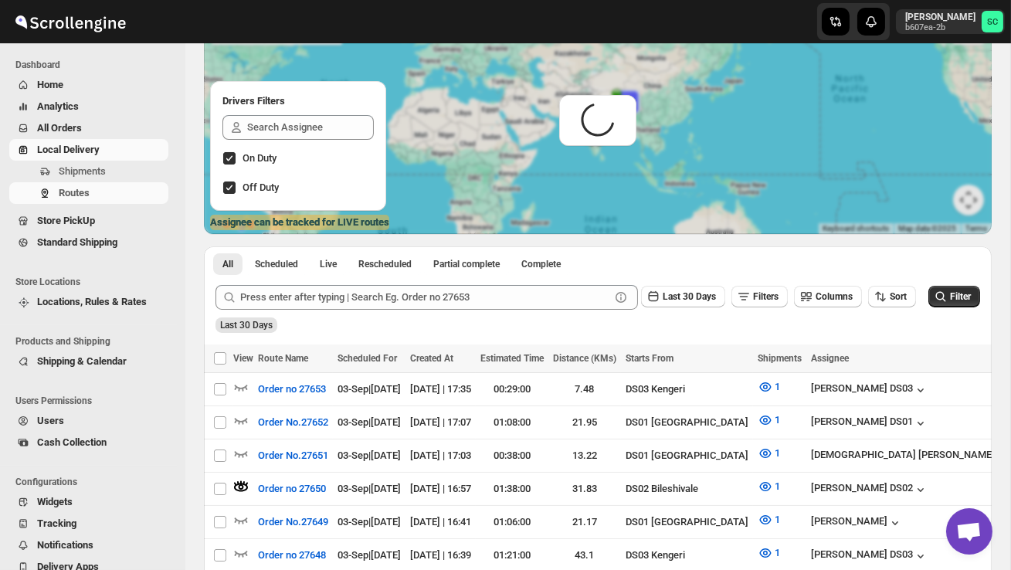
scroll to position [0, 0]
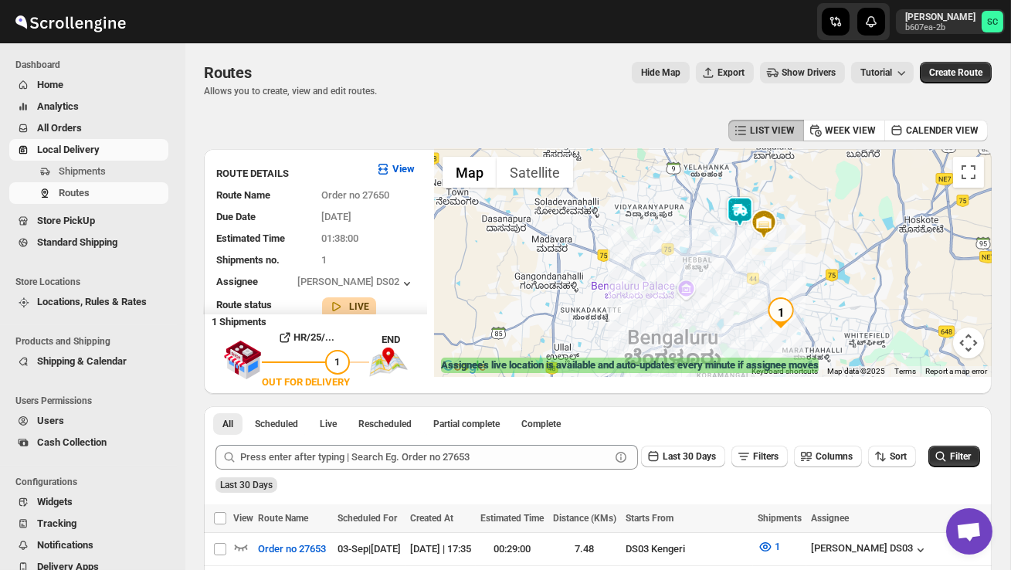
drag, startPoint x: 700, startPoint y: 205, endPoint x: 754, endPoint y: 227, distance: 57.8
click at [754, 229] on div at bounding box center [713, 263] width 557 height 228
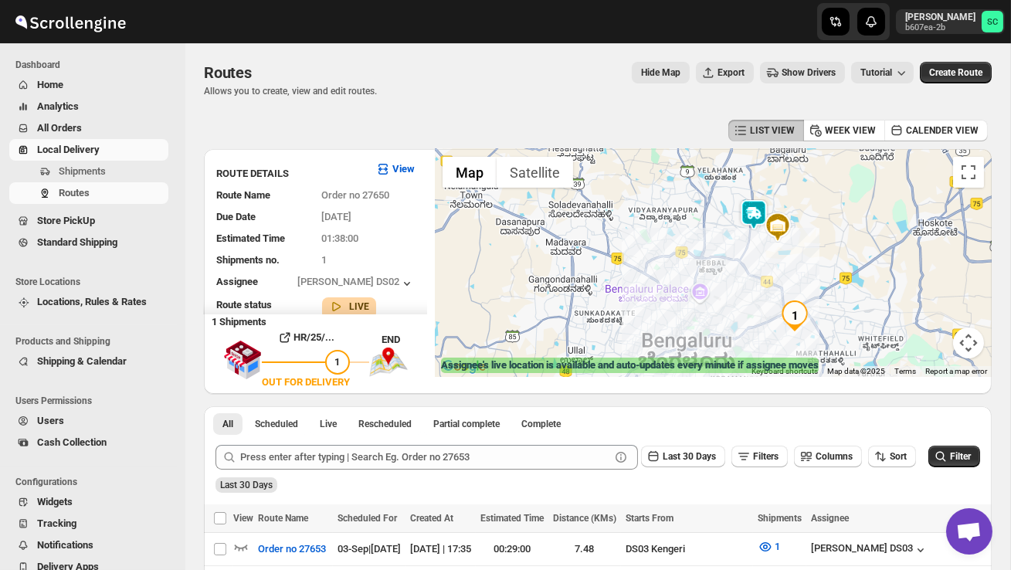
click at [760, 206] on img at bounding box center [753, 214] width 31 height 31
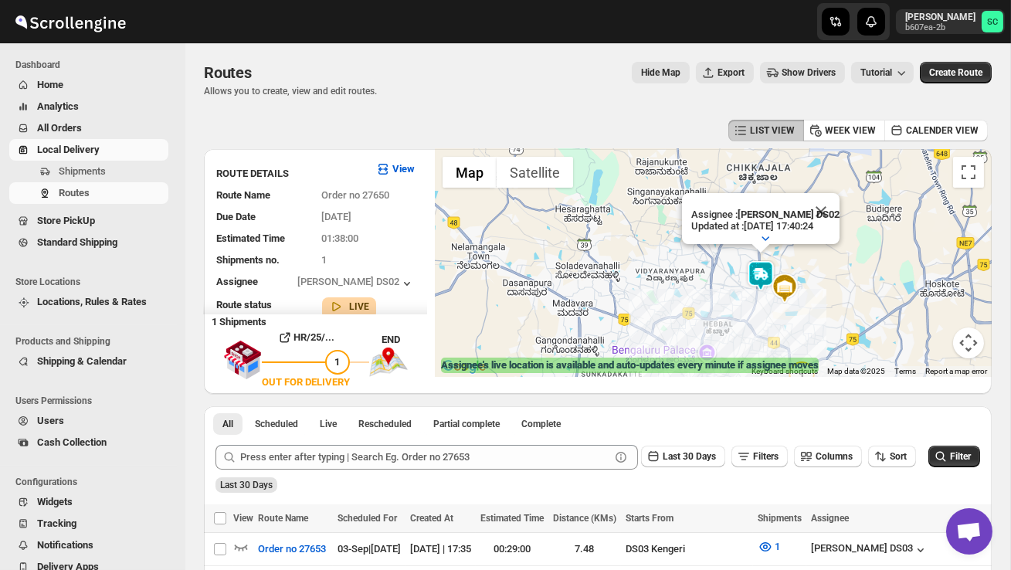
drag, startPoint x: 739, startPoint y: 321, endPoint x: 783, endPoint y: 310, distance: 45.3
click at [780, 310] on div "Assignee : PRAKSH DS02 Updated at : 03/09/2025, 17:40:24 Duty mode Enabled Batt…" at bounding box center [713, 263] width 557 height 228
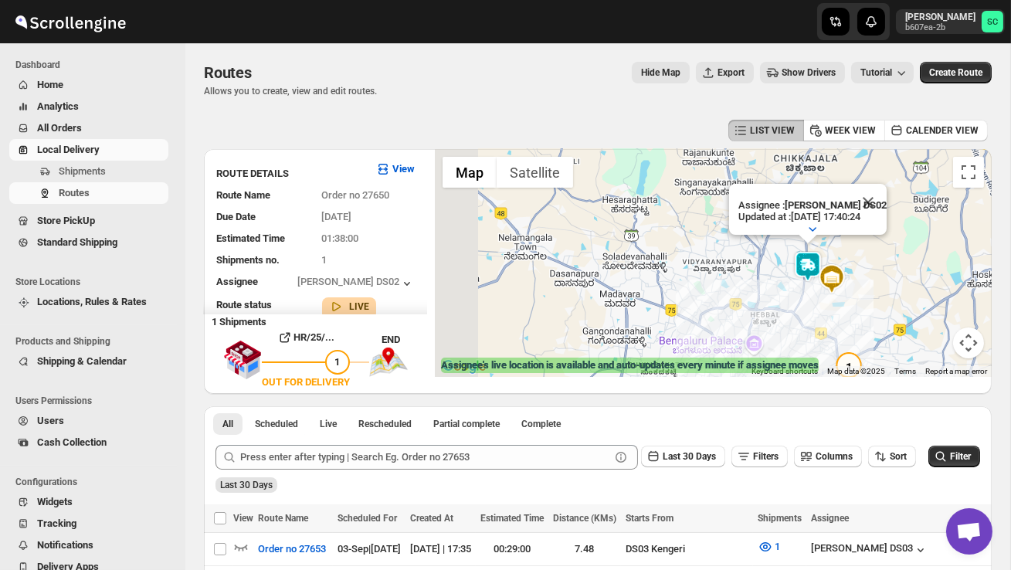
click at [783, 310] on div "Assignee : PRAKSH DS02 Updated at : 03/09/2025, 17:40:24 Duty mode Enabled Batt…" at bounding box center [713, 263] width 557 height 228
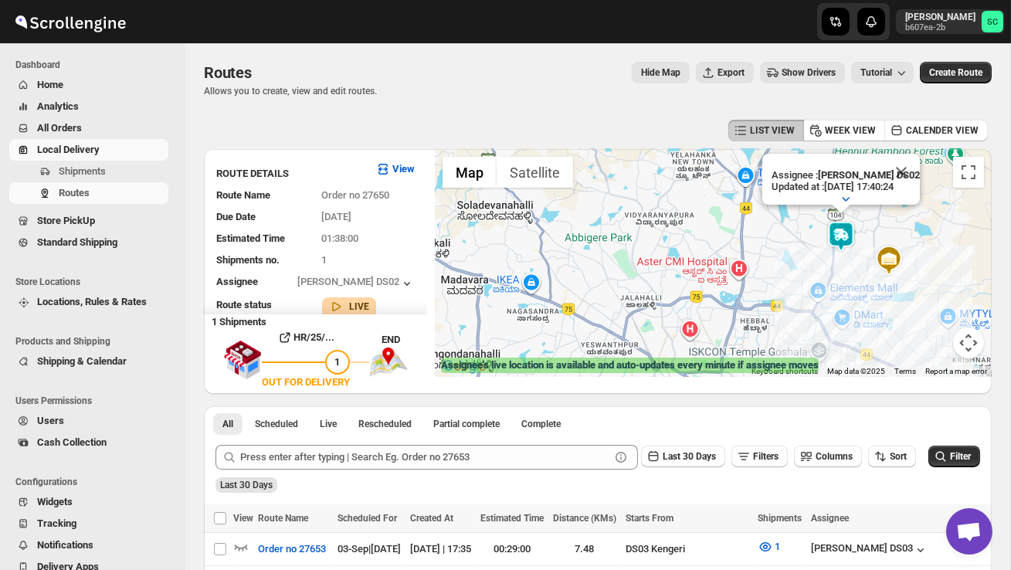
click at [846, 300] on div "Assignee : PRAKSH DS02 Updated at : 03/09/2025, 17:40:24 Duty mode Enabled Batt…" at bounding box center [713, 263] width 557 height 228
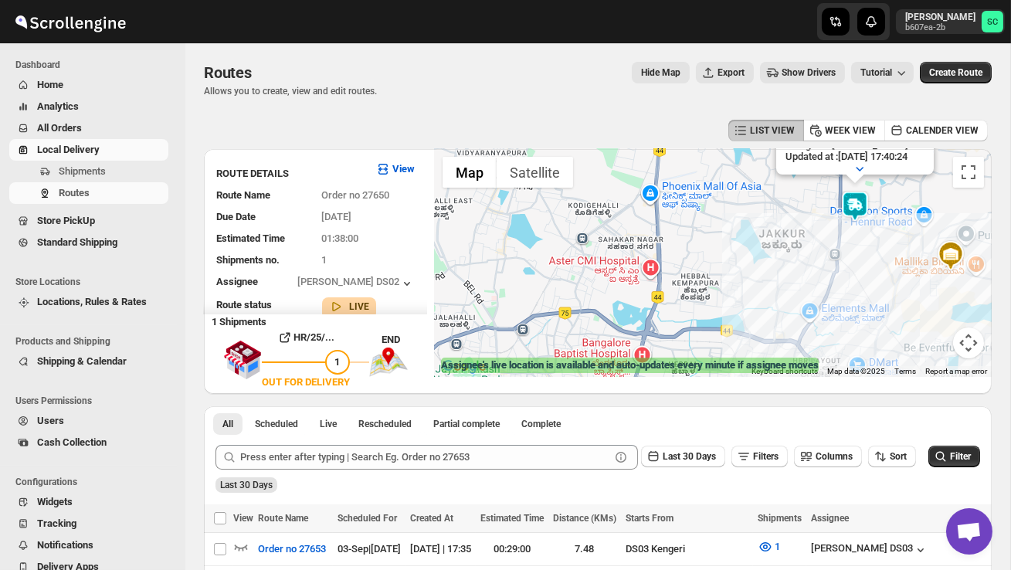
drag, startPoint x: 836, startPoint y: 247, endPoint x: 853, endPoint y: 271, distance: 28.9
click at [853, 271] on div "Assignee : PRAKSH DS02 Updated at : 03/09/2025, 17:40:24 Duty mode Enabled Batt…" at bounding box center [713, 263] width 557 height 228
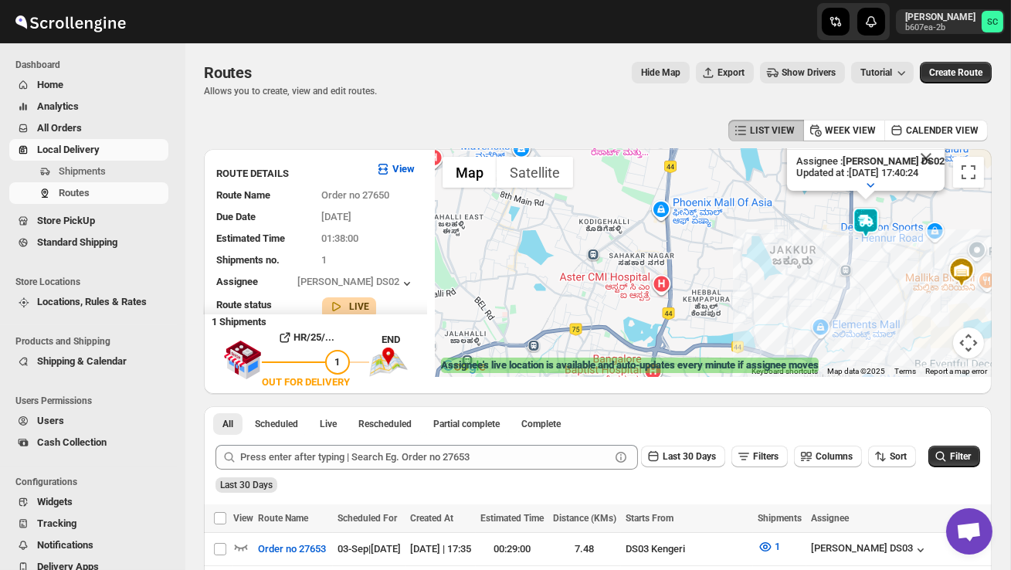
click at [853, 271] on div "Assignee : PRAKSH DS02 Updated at : 03/09/2025, 17:40:24 Duty mode Enabled Batt…" at bounding box center [713, 263] width 557 height 228
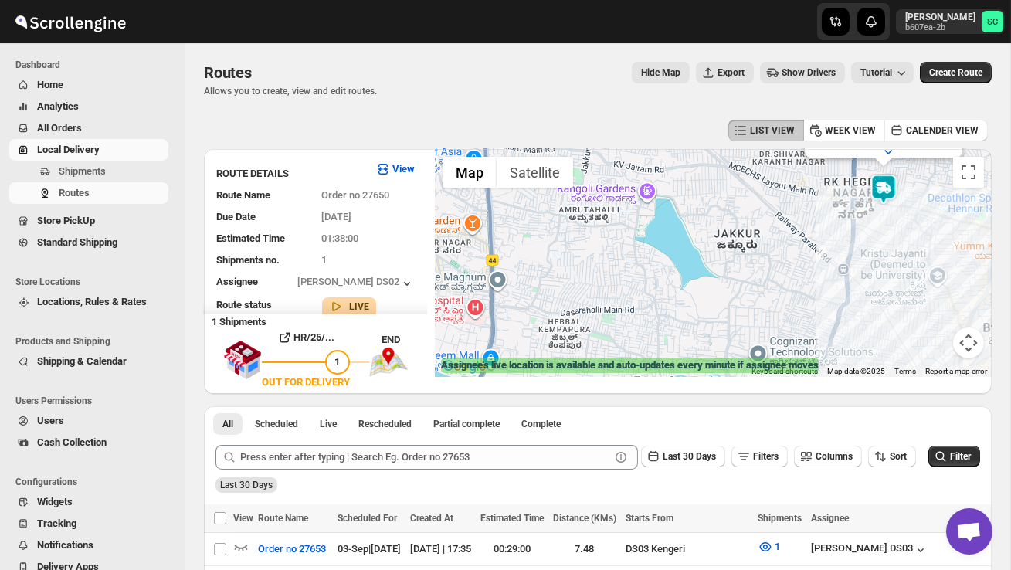
click at [895, 257] on div "Assignee : PRAKSH DS02 Updated at : 03/09/2025, 17:40:24 Duty mode Enabled Batt…" at bounding box center [713, 263] width 557 height 228
click at [895, 258] on div "Assignee : PRAKSH DS02 Updated at : 03/09/2025, 17:40:24 Duty mode Enabled Batt…" at bounding box center [713, 263] width 557 height 228
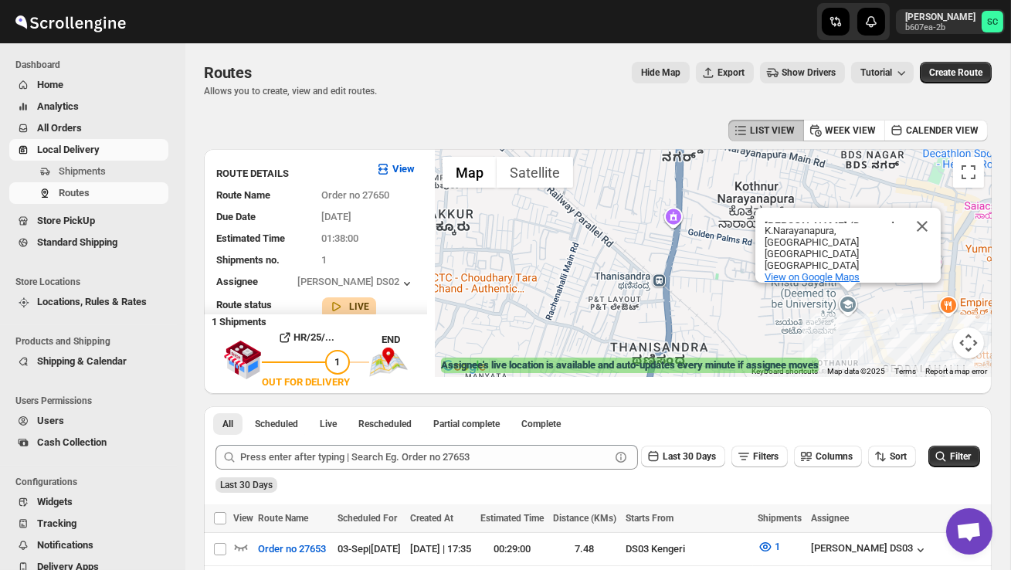
drag, startPoint x: 889, startPoint y: 220, endPoint x: 883, endPoint y: 273, distance: 53.6
click at [883, 271] on div "Kristu Jayanti (Deemed to be University) Kristu Jayanti (Deemed to be Universit…" at bounding box center [847, 245] width 185 height 75
click at [920, 232] on button "Close" at bounding box center [922, 226] width 37 height 37
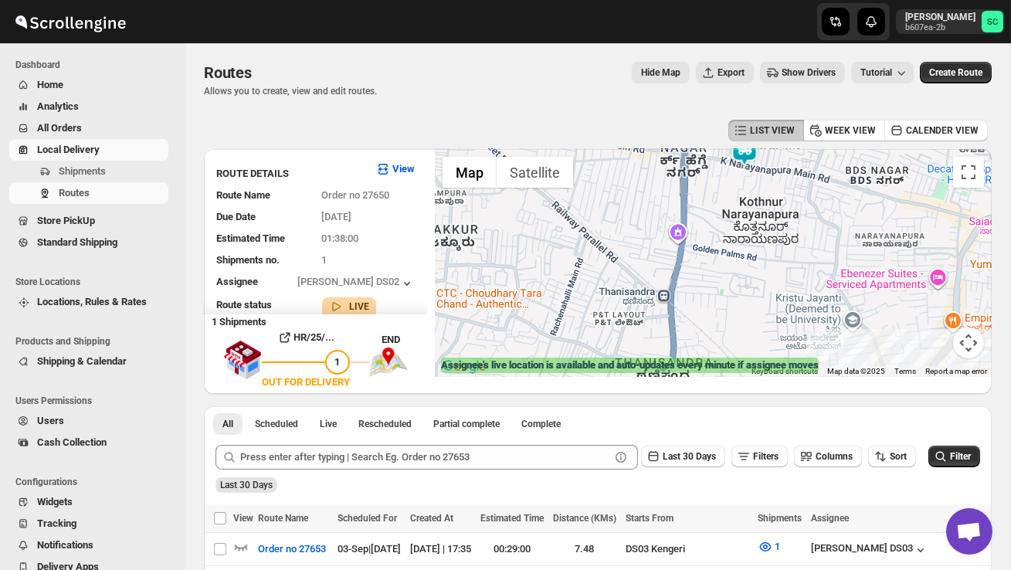
drag, startPoint x: 802, startPoint y: 241, endPoint x: 818, endPoint y: 299, distance: 60.2
click at [818, 299] on div at bounding box center [713, 263] width 557 height 228
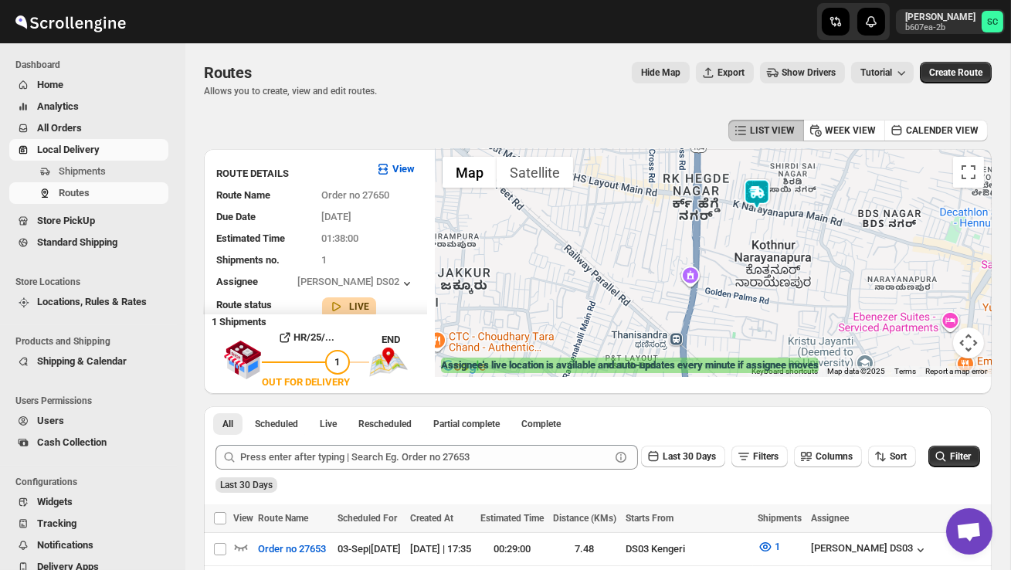
click at [764, 193] on img at bounding box center [756, 193] width 31 height 31
click at [756, 184] on img at bounding box center [756, 193] width 31 height 31
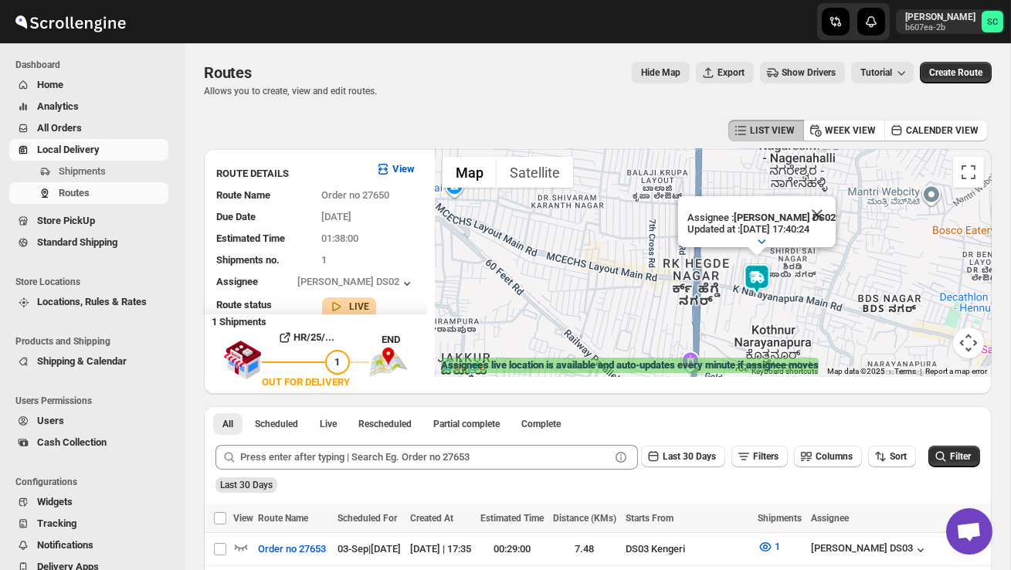
click at [974, 342] on button "Map camera controls" at bounding box center [968, 342] width 31 height 31
click at [941, 344] on button "Zoom out" at bounding box center [929, 342] width 31 height 31
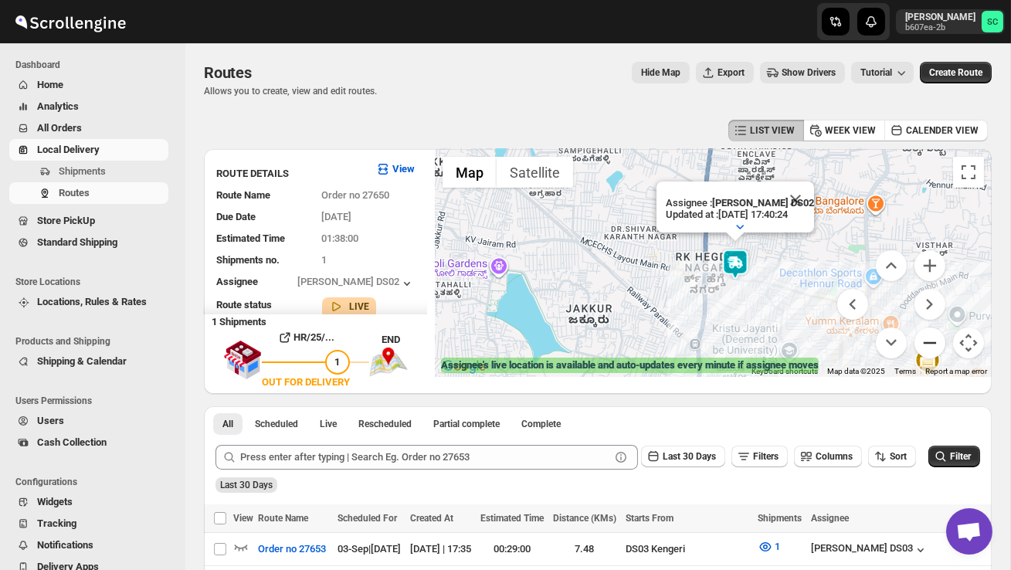
click at [941, 344] on button "Zoom out" at bounding box center [929, 342] width 31 height 31
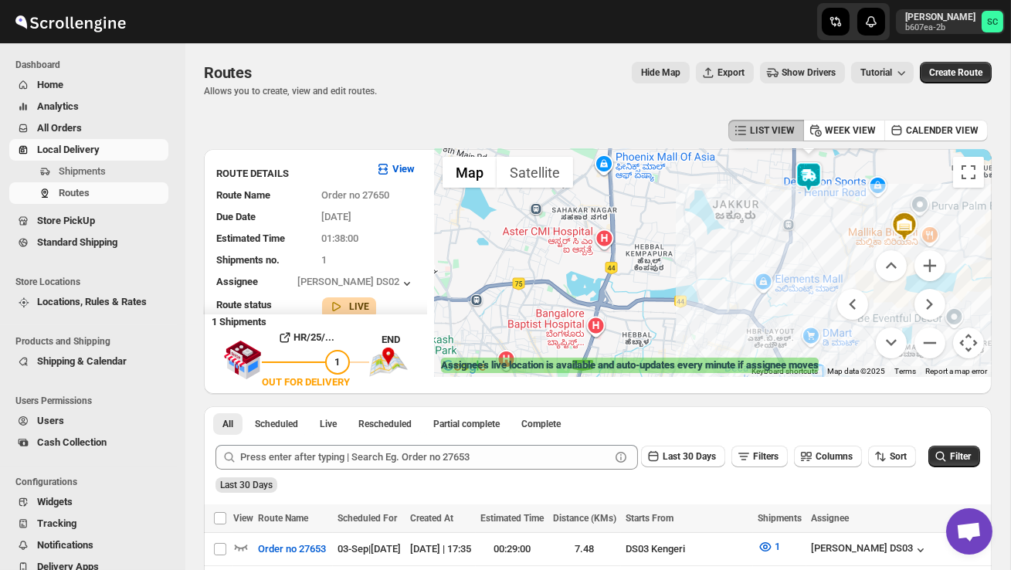
drag, startPoint x: 817, startPoint y: 334, endPoint x: 915, endPoint y: 226, distance: 145.4
click at [914, 228] on div "Assignee : PRAKSH DS02 Updated at : 03/09/2025, 17:40:24 Duty mode Enabled Batt…" at bounding box center [713, 263] width 557 height 228
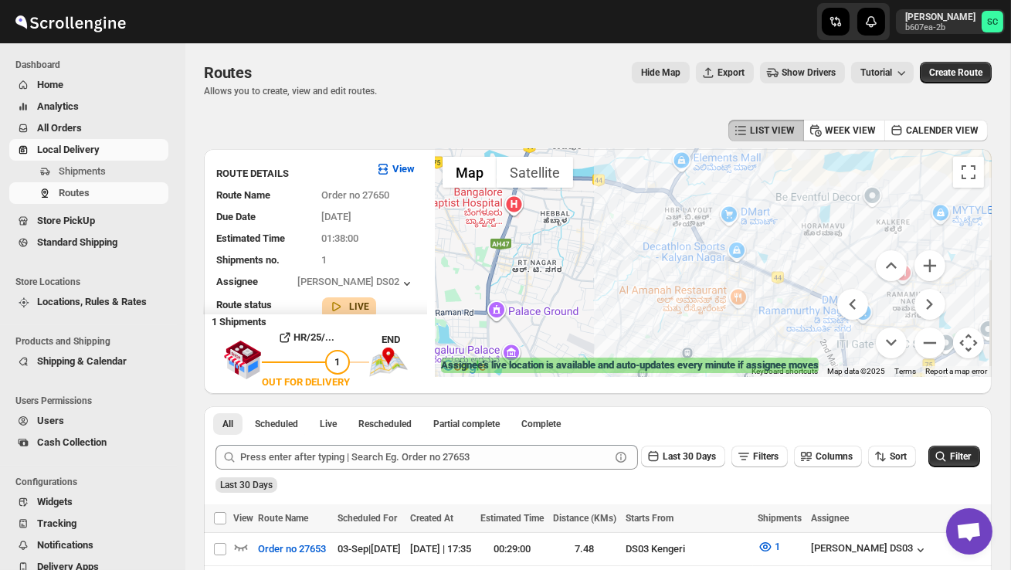
drag, startPoint x: 797, startPoint y: 282, endPoint x: 690, endPoint y: 187, distance: 142.8
click at [691, 188] on div "Assignee : PRAKSH DS02 Updated at : 03/09/2025, 17:40:24 Duty mode Enabled Batt…" at bounding box center [713, 263] width 557 height 228
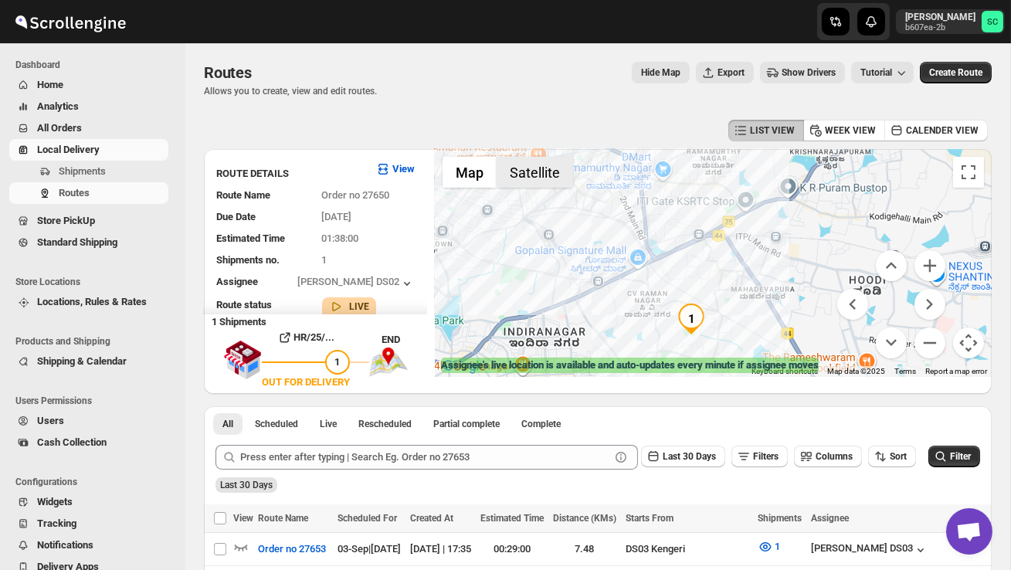
drag, startPoint x: 752, startPoint y: 290, endPoint x: 563, endPoint y: 158, distance: 230.3
click at [563, 158] on div "1 Assignee : PRAKSH DS02 Updated at : 03/09/2025, 17:40:24 Duty mode Enabled Ba…" at bounding box center [713, 263] width 557 height 228
click at [797, 280] on div "Assignee : PRAKSH DS02 Updated at : 03/09/2025, 17:40:24 Duty mode Enabled Batt…" at bounding box center [713, 263] width 557 height 228
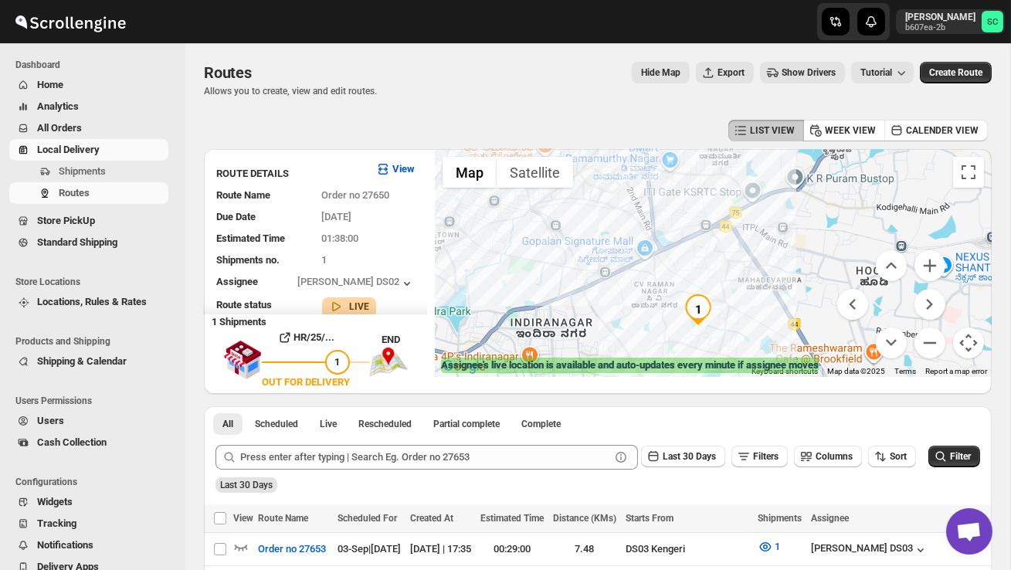
drag, startPoint x: 748, startPoint y: 324, endPoint x: 783, endPoint y: 273, distance: 61.7
click at [782, 275] on div "Assignee : PRAKSH DS02 Updated at : 03/09/2025, 17:40:24 Duty mode Enabled Batt…" at bounding box center [713, 263] width 557 height 228
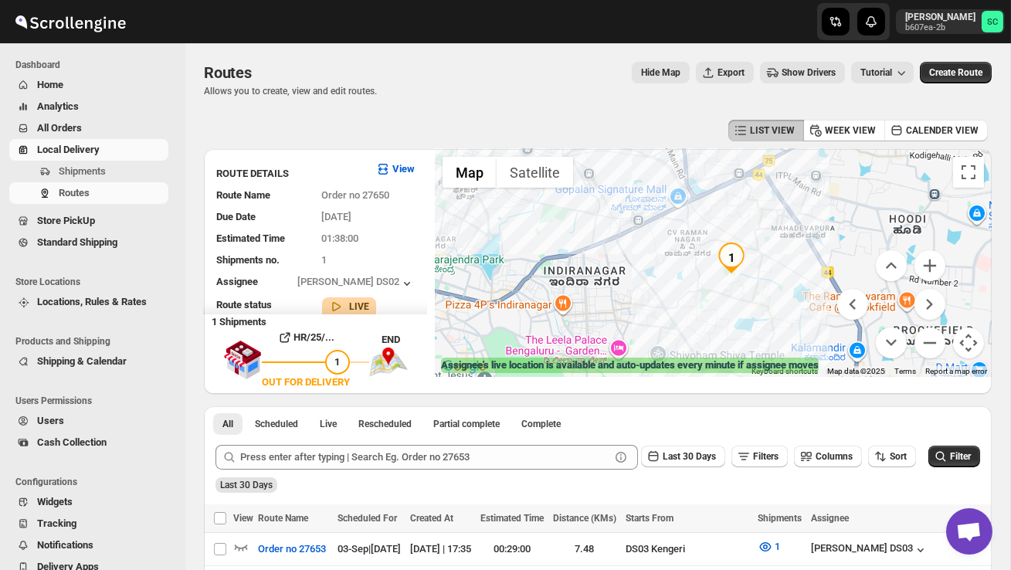
click at [783, 273] on div "Assignee : PRAKSH DS02 Updated at : 03/09/2025, 17:40:24 Duty mode Enabled Batt…" at bounding box center [713, 263] width 557 height 228
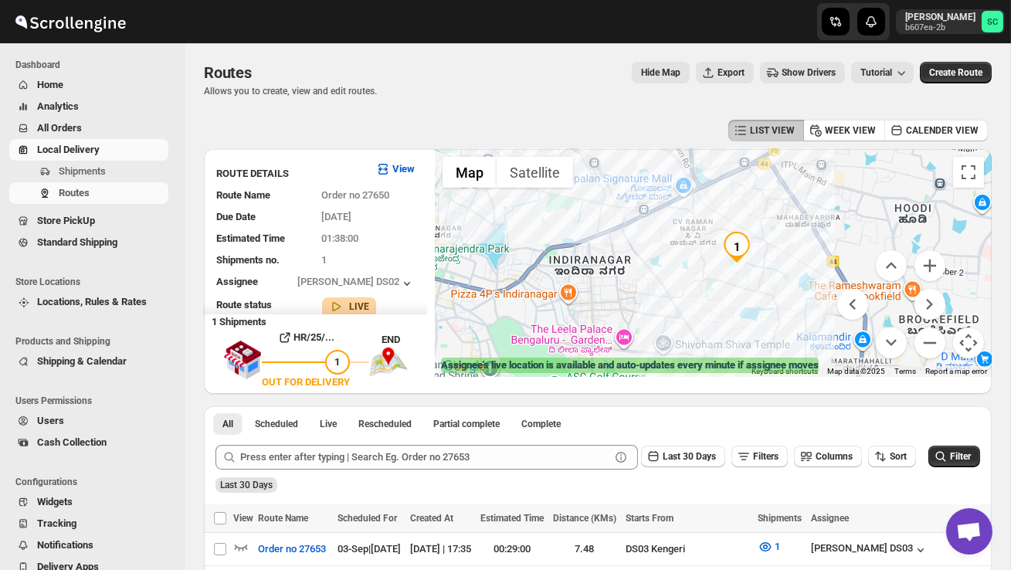
click at [783, 273] on div "Assignee : PRAKSH DS02 Updated at : 03/09/2025, 17:40:24 Duty mode Enabled Batt…" at bounding box center [713, 263] width 557 height 228
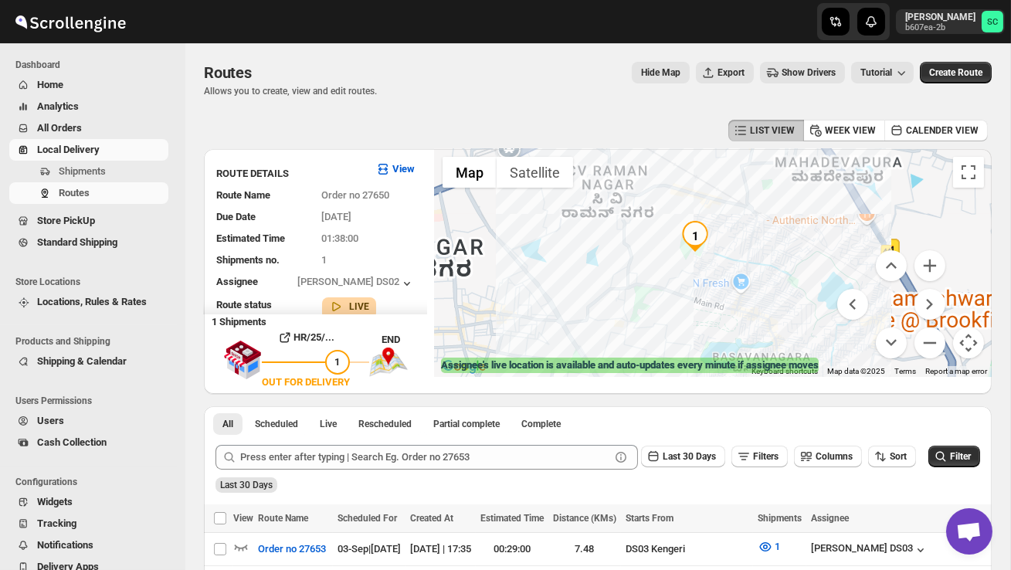
click at [783, 273] on div "Assignee : PRAKSH DS02 Updated at : 03/09/2025, 17:40:24 Duty mode Enabled Batt…" at bounding box center [713, 263] width 557 height 228
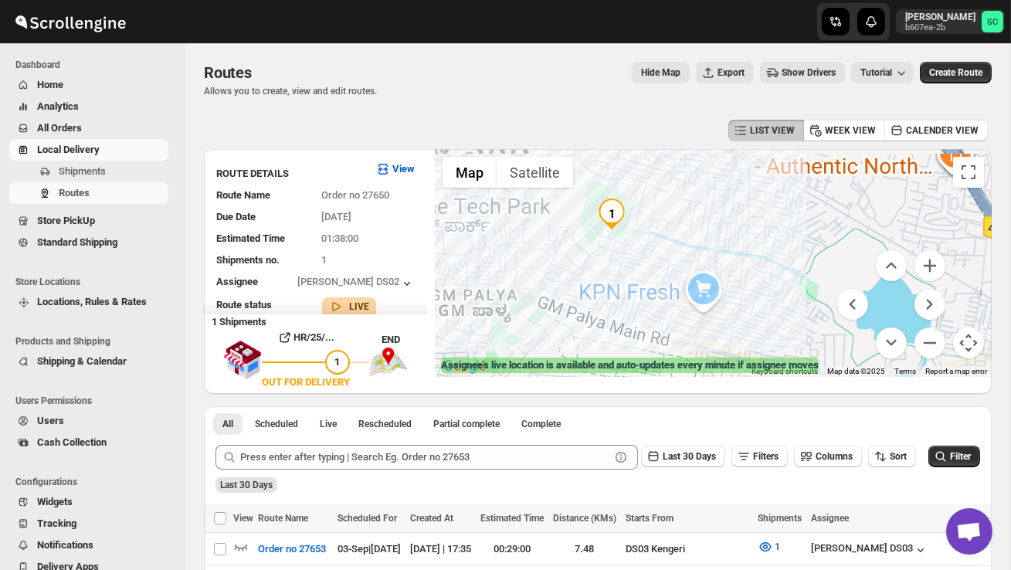
drag, startPoint x: 683, startPoint y: 263, endPoint x: 754, endPoint y: 270, distance: 71.4
click at [751, 270] on div "Assignee : PRAKSH DS02 Updated at : 03/09/2025, 17:40:24 Duty mode Enabled Batt…" at bounding box center [713, 263] width 557 height 228
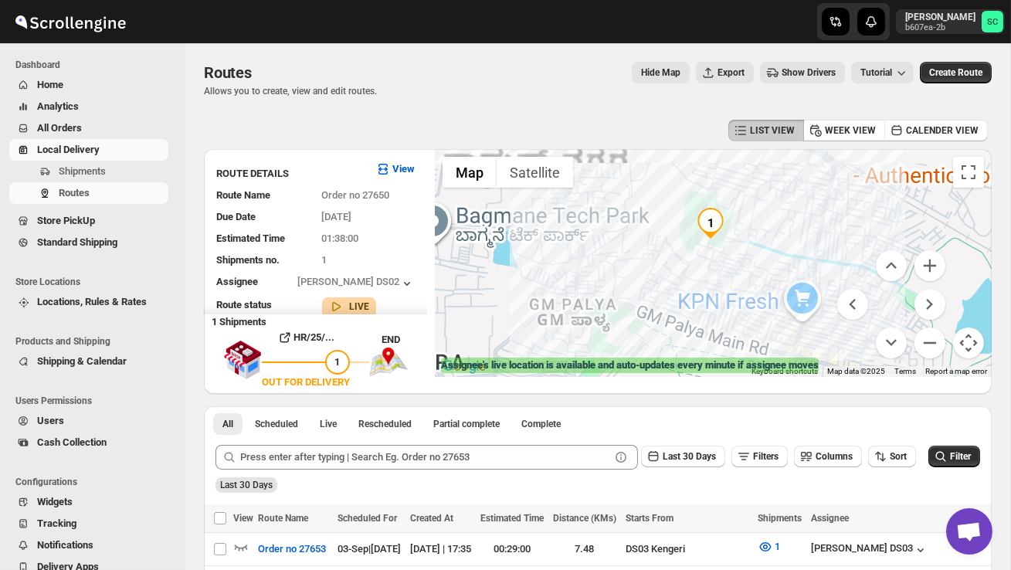
click at [754, 270] on div "Assignee : PRAKSH DS02 Updated at : 03/09/2025, 17:40:24 Duty mode Enabled Batt…" at bounding box center [713, 263] width 557 height 228
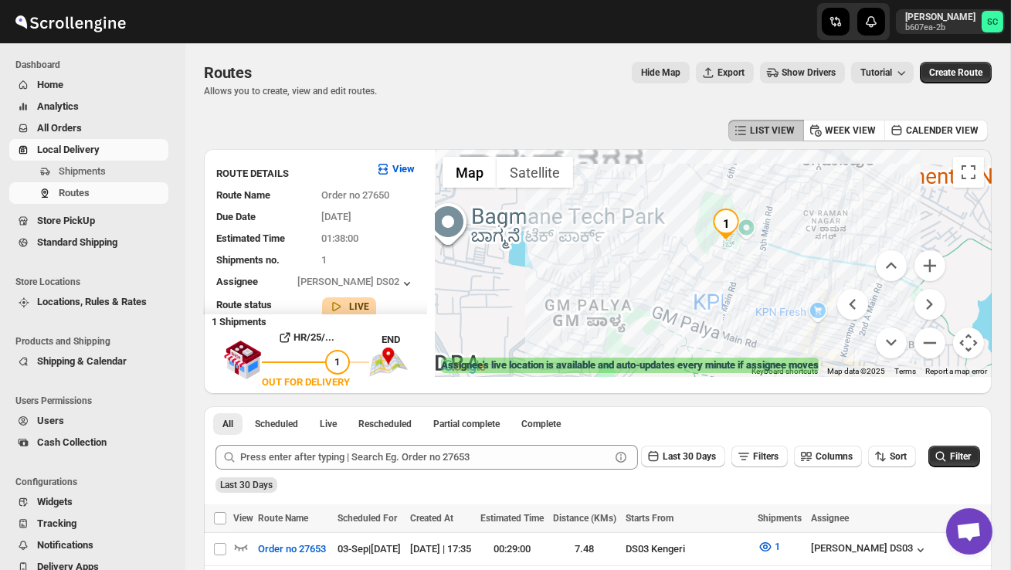
click at [754, 270] on div "Assignee : PRAKSH DS02 Updated at : 03/09/2025, 17:40:24 Duty mode Enabled Batt…" at bounding box center [713, 263] width 557 height 228
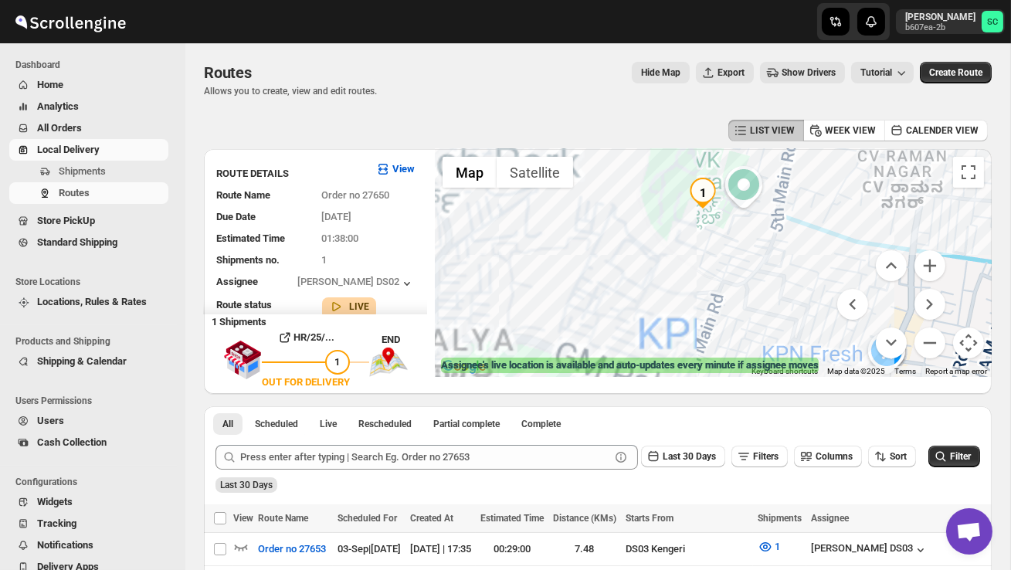
click at [742, 240] on div "Assignee : PRAKSH DS02 Updated at : 03/09/2025, 17:40:24 Duty mode Enabled Batt…" at bounding box center [713, 263] width 557 height 228
click at [742, 241] on div "Assignee : PRAKSH DS02 Updated at : 03/09/2025, 17:40:24 Duty mode Enabled Batt…" at bounding box center [713, 263] width 557 height 228
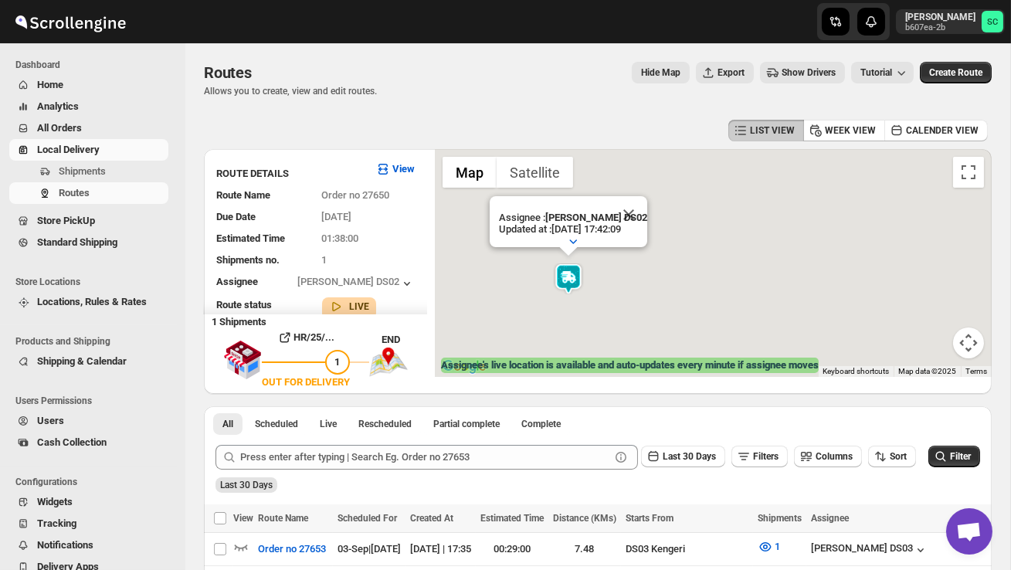
drag, startPoint x: 723, startPoint y: 231, endPoint x: 809, endPoint y: 314, distance: 119.1
click at [809, 314] on div "Assignee : PRAKSH DS02 Updated at : 03/09/2025, 17:42:09 Duty mode Enabled Batt…" at bounding box center [713, 263] width 557 height 228
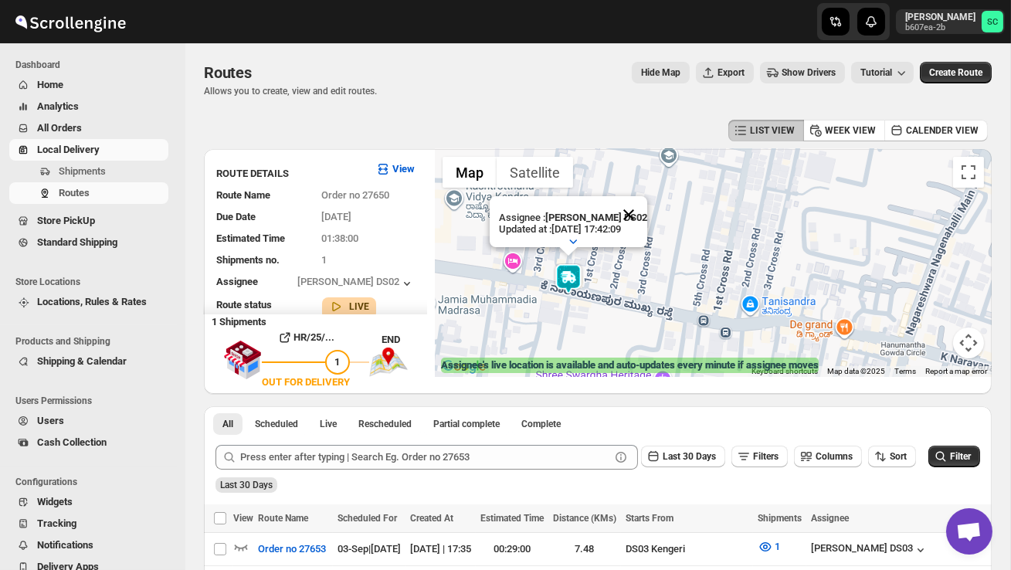
click at [635, 218] on button "Close" at bounding box center [628, 214] width 37 height 37
click at [972, 336] on button "Map camera controls" at bounding box center [968, 342] width 31 height 31
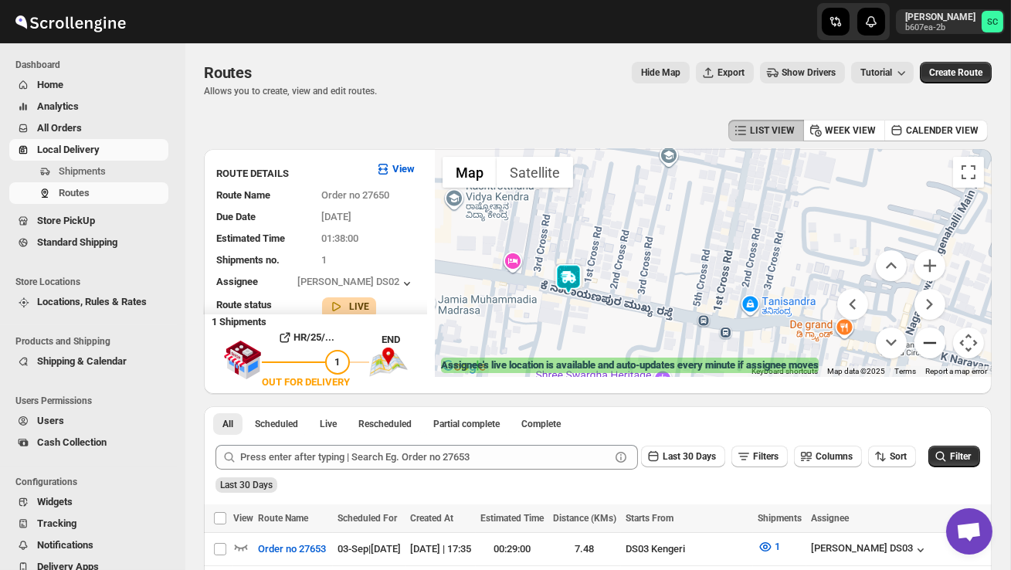
click at [931, 345] on button "Zoom out" at bounding box center [929, 342] width 31 height 31
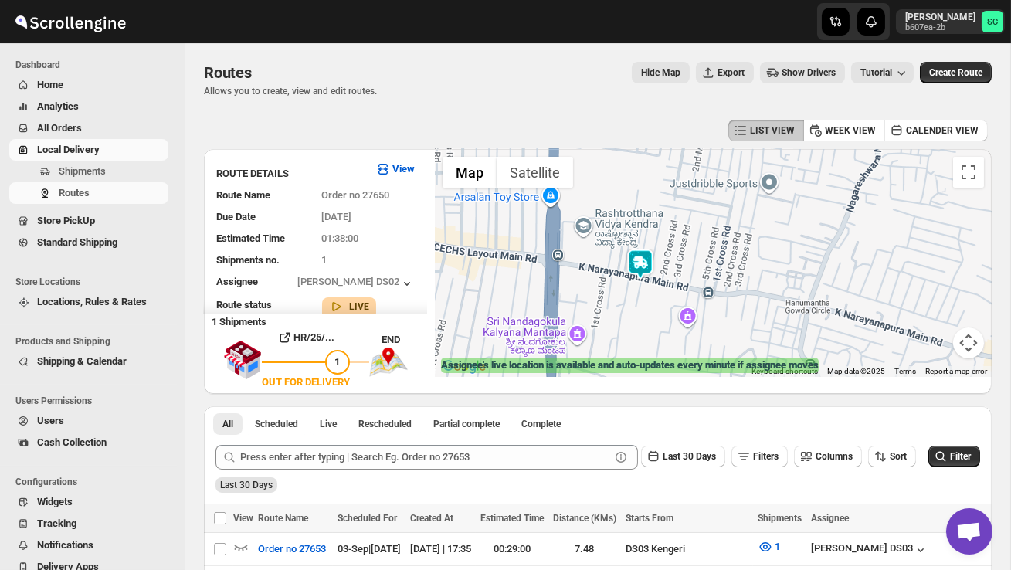
click at [931, 347] on div at bounding box center [713, 263] width 557 height 228
click at [969, 351] on button "Map camera controls" at bounding box center [968, 342] width 31 height 31
click at [930, 349] on button "Zoom out" at bounding box center [929, 342] width 31 height 31
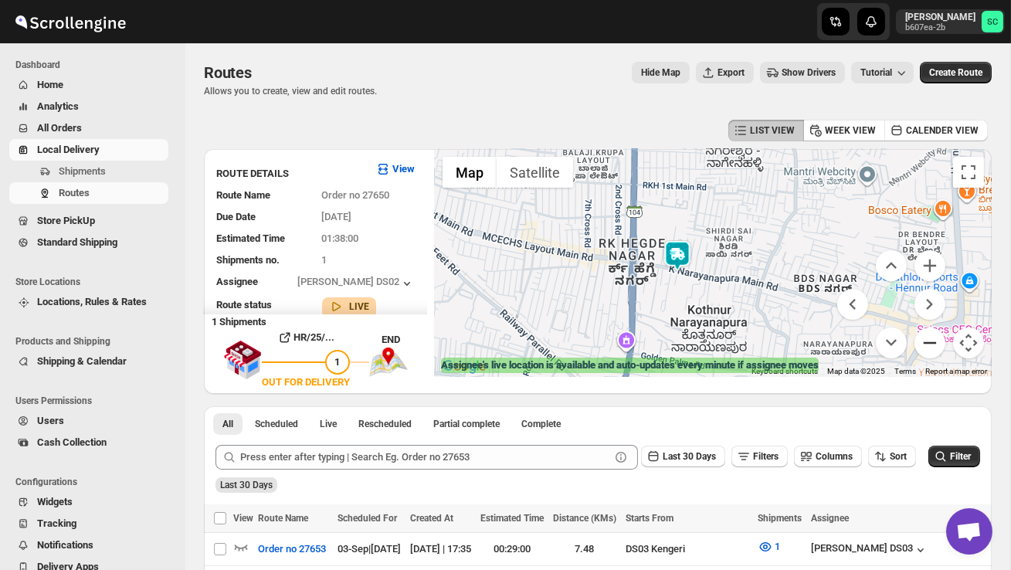
click at [930, 349] on button "Zoom out" at bounding box center [929, 342] width 31 height 31
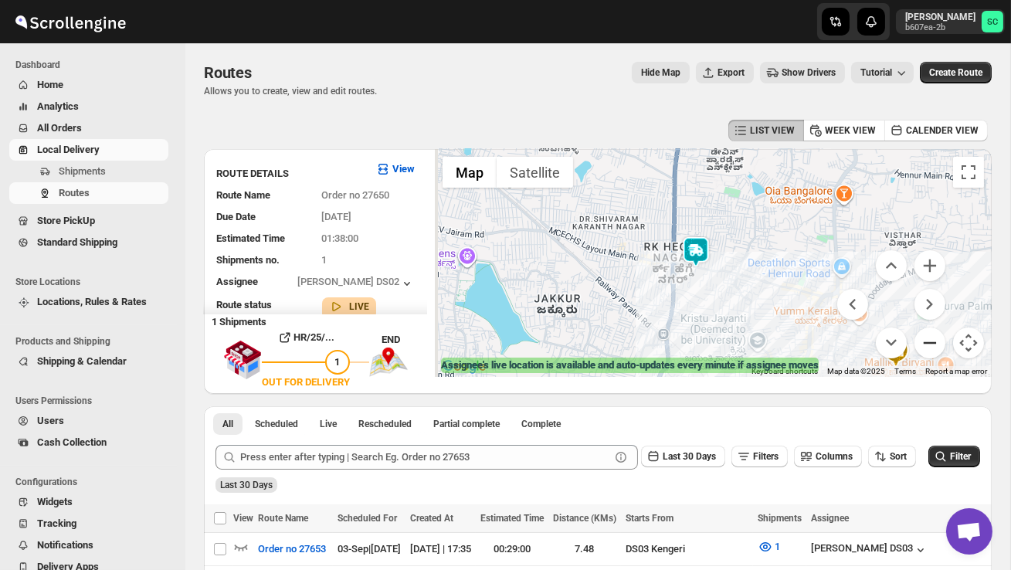
click at [930, 349] on button "Zoom out" at bounding box center [929, 342] width 31 height 31
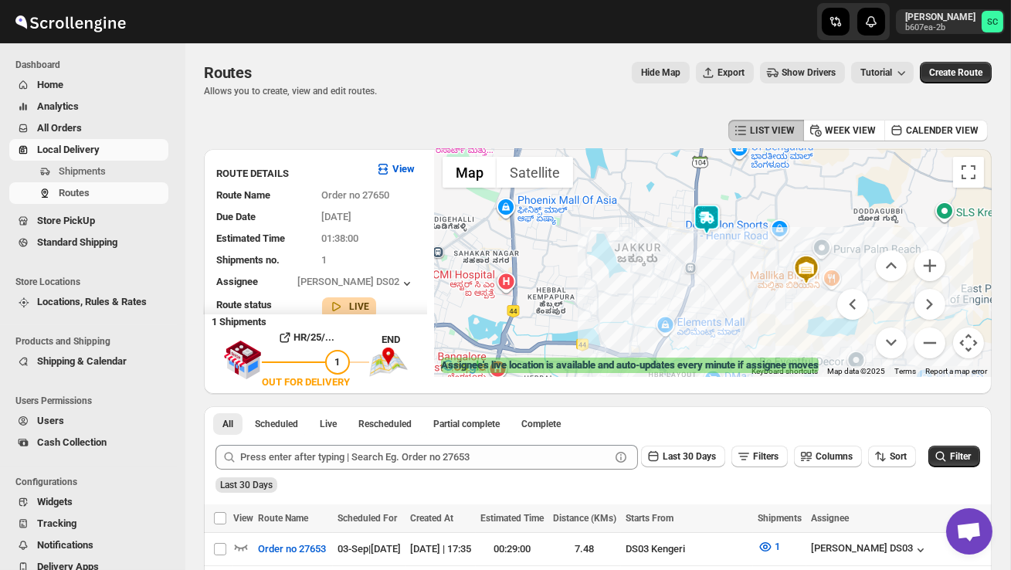
drag, startPoint x: 799, startPoint y: 339, endPoint x: 814, endPoint y: 255, distance: 85.6
click at [812, 257] on div at bounding box center [713, 263] width 557 height 228
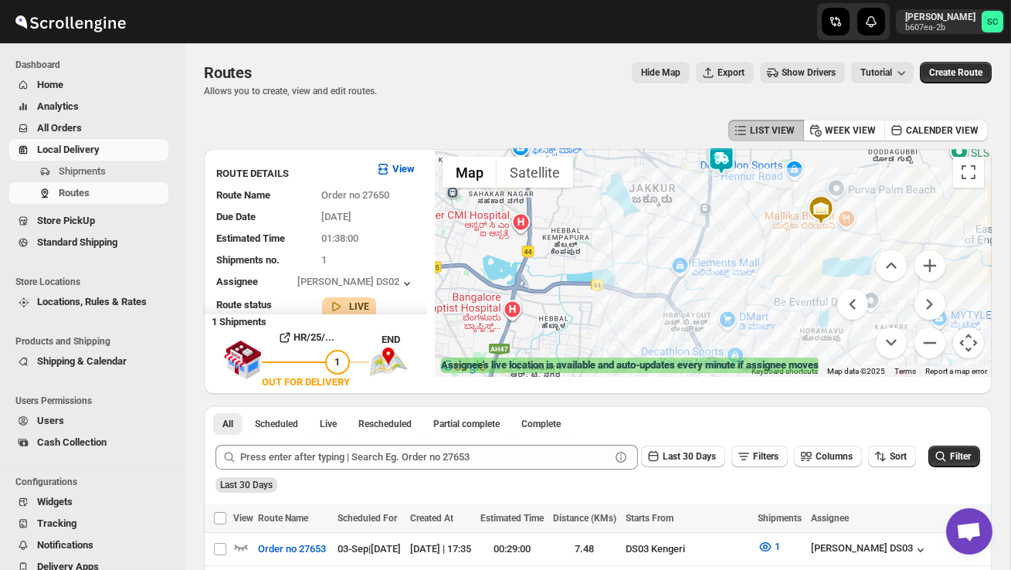
click at [814, 255] on div at bounding box center [713, 263] width 557 height 228
drag, startPoint x: 595, startPoint y: 271, endPoint x: 687, endPoint y: 366, distance: 132.2
click at [687, 366] on div "← Move left → Move right ↑ Move up ↓ Move down + Zoom in - Zoom out Home Jump l…" at bounding box center [713, 263] width 557 height 228
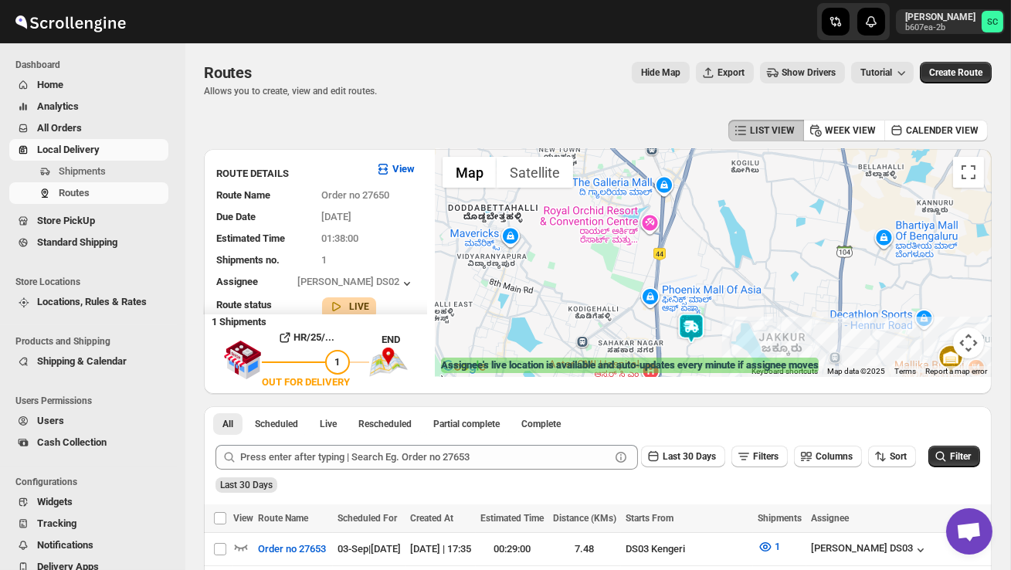
drag, startPoint x: 544, startPoint y: 319, endPoint x: 540, endPoint y: 266, distance: 53.5
click at [541, 266] on div at bounding box center [713, 263] width 557 height 228
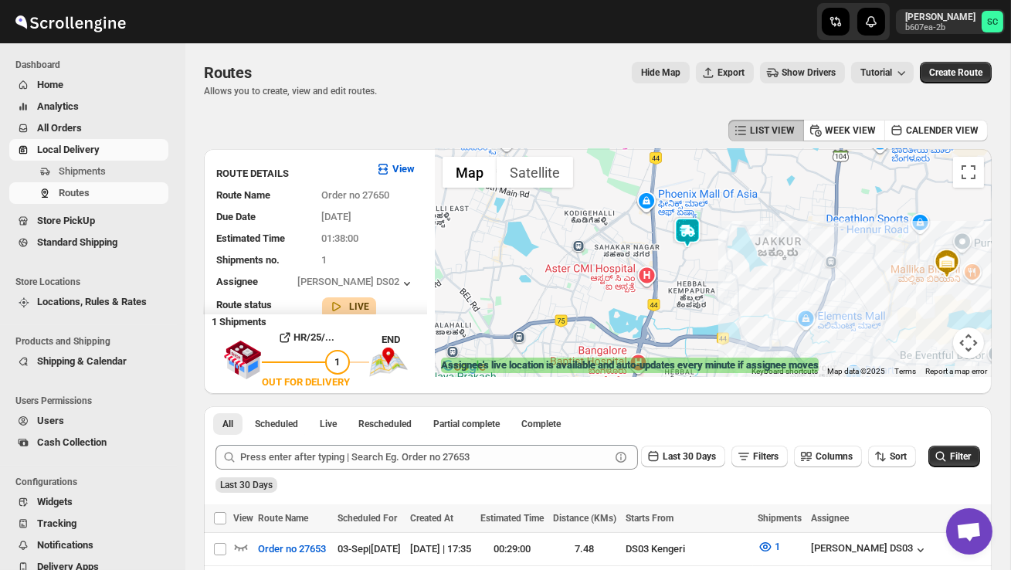
drag, startPoint x: 728, startPoint y: 315, endPoint x: 736, endPoint y: 260, distance: 55.4
click at [731, 266] on div at bounding box center [713, 263] width 557 height 228
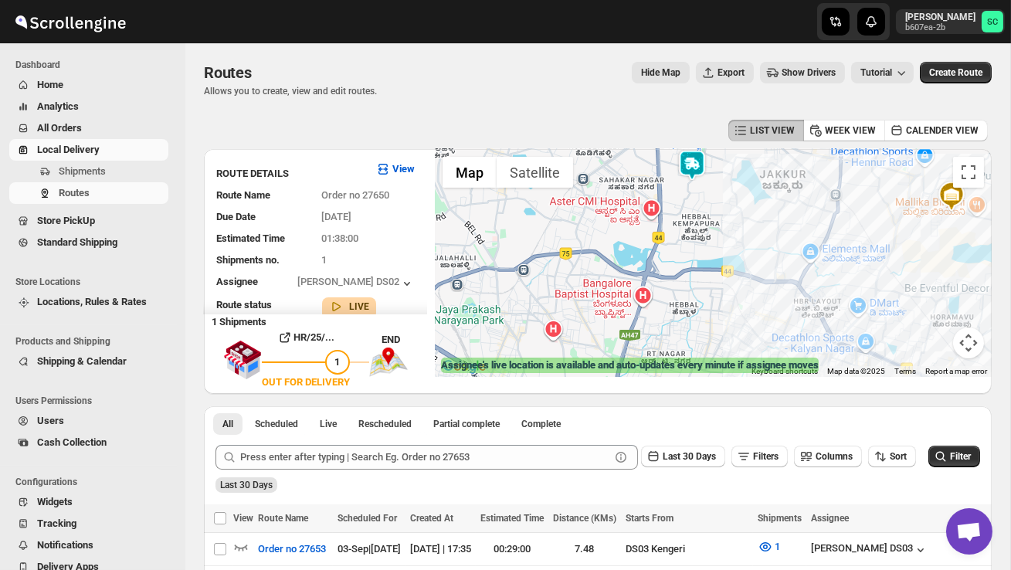
drag, startPoint x: 704, startPoint y: 321, endPoint x: 723, endPoint y: 268, distance: 56.4
click at [719, 270] on div at bounding box center [713, 263] width 557 height 228
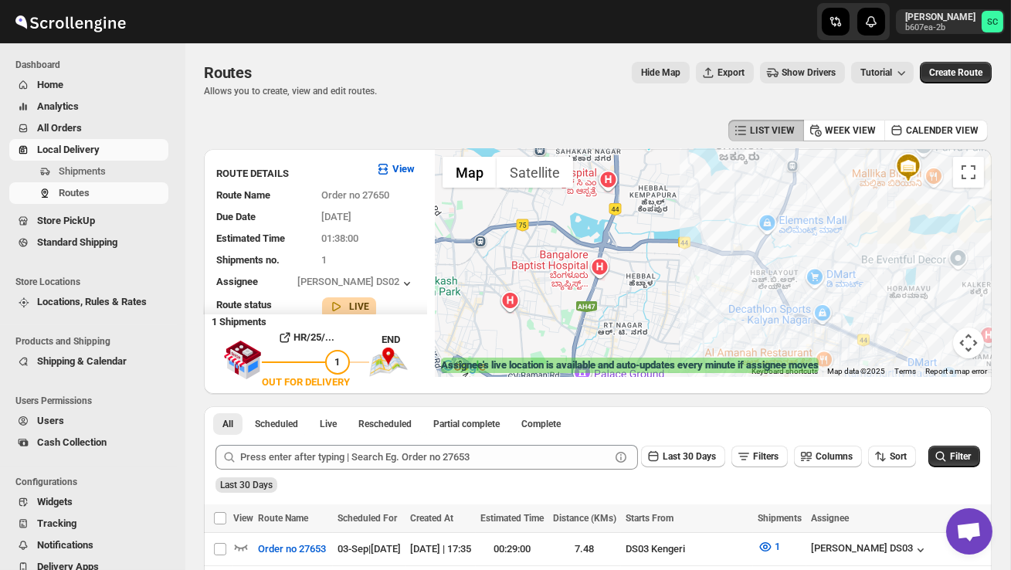
drag, startPoint x: 680, startPoint y: 312, endPoint x: 603, endPoint y: 333, distance: 80.0
click at [605, 332] on div at bounding box center [713, 263] width 557 height 228
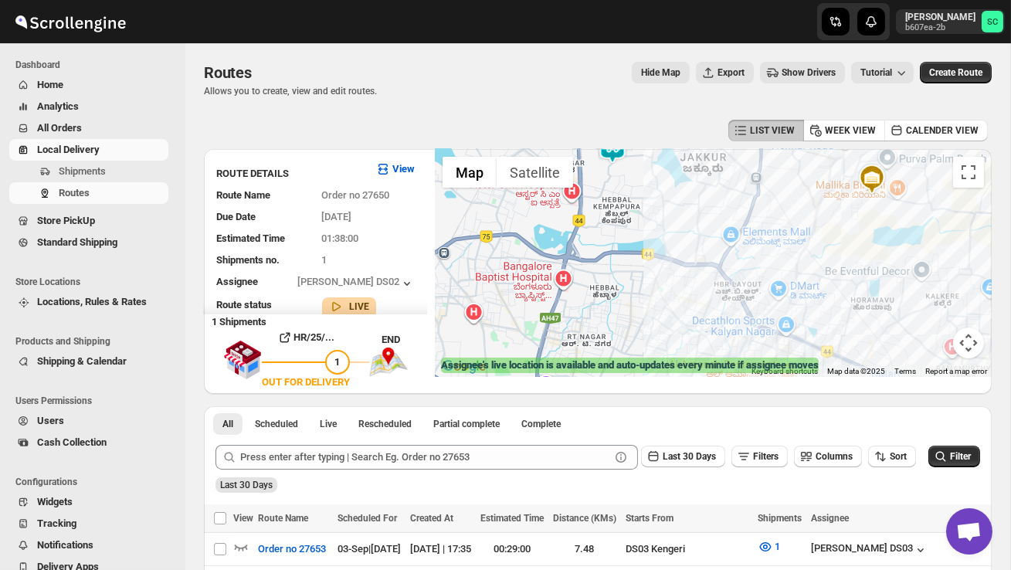
drag, startPoint x: 686, startPoint y: 273, endPoint x: 694, endPoint y: 334, distance: 61.6
click at [693, 331] on div at bounding box center [713, 263] width 557 height 228
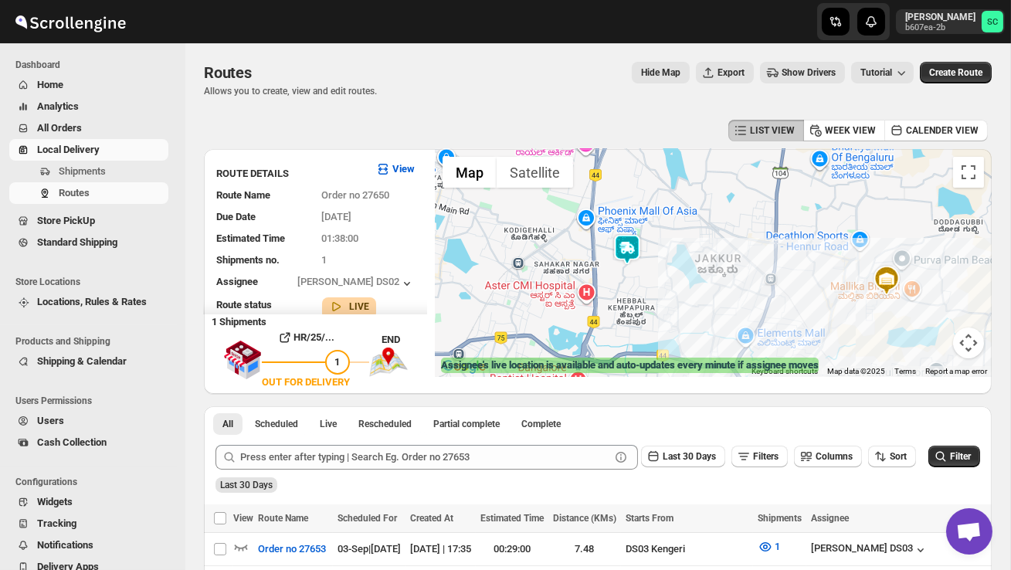
click at [639, 243] on img at bounding box center [627, 249] width 31 height 31
click at [629, 236] on img at bounding box center [627, 249] width 31 height 31
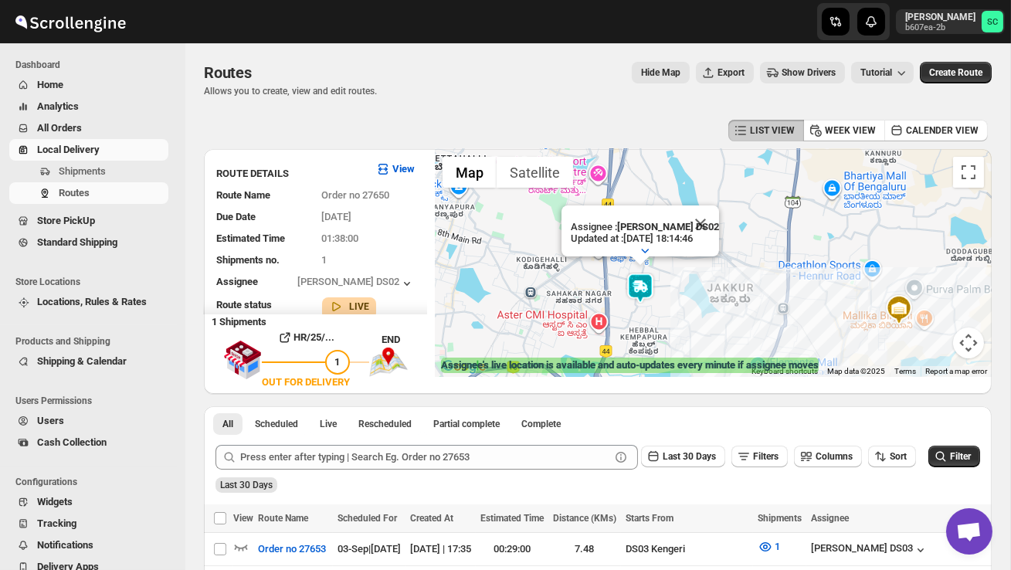
drag, startPoint x: 599, startPoint y: 310, endPoint x: 636, endPoint y: 310, distance: 37.1
click at [630, 310] on div "Assignee : PRAKSH DS02 Updated at : 03/09/2025, 18:14:46 Duty mode Enabled Batt…" at bounding box center [713, 263] width 557 height 228
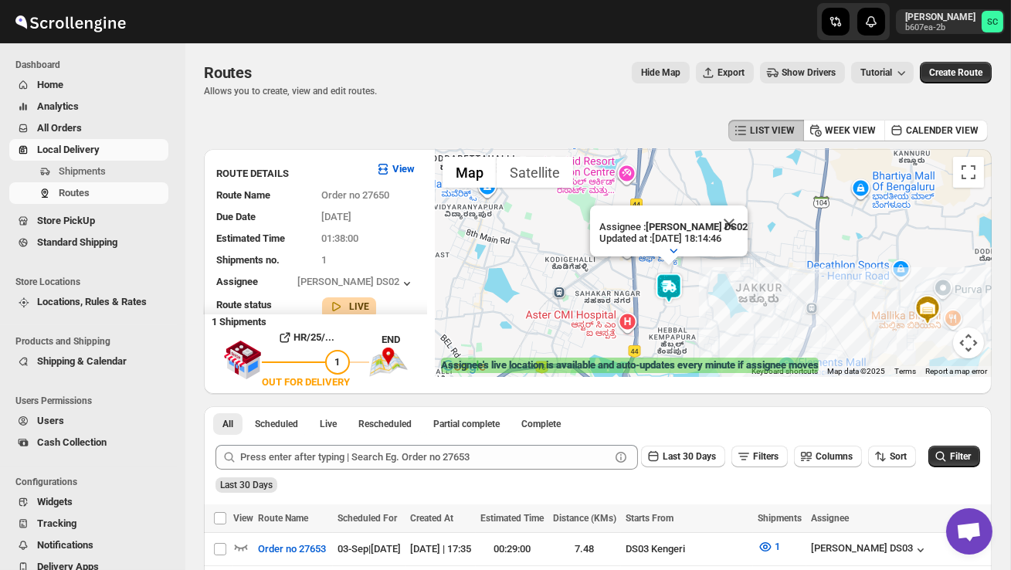
click at [974, 349] on button "Map camera controls" at bounding box center [968, 342] width 31 height 31
click at [931, 339] on button "Zoom out" at bounding box center [929, 342] width 31 height 31
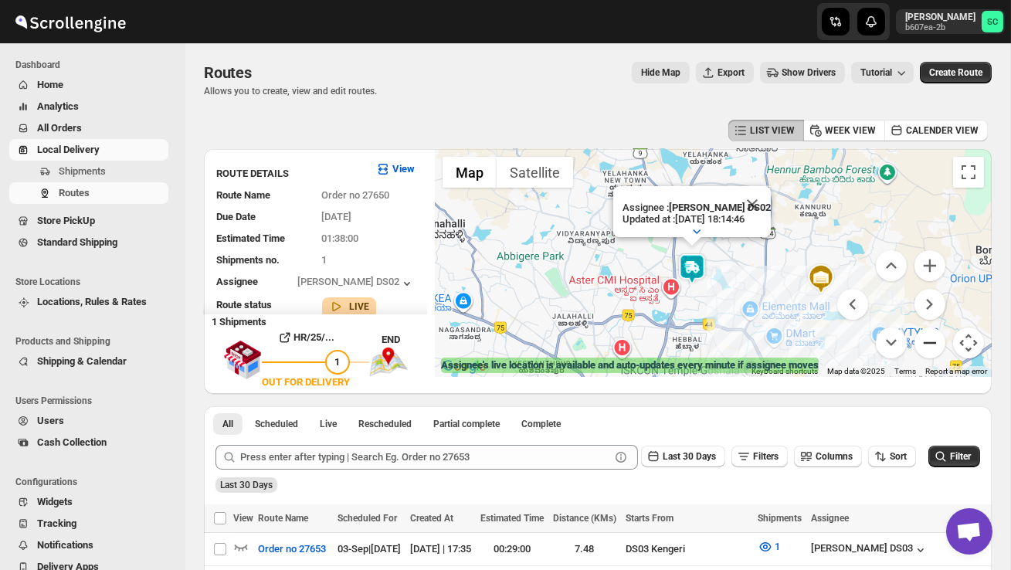
click at [931, 339] on button "Zoom out" at bounding box center [929, 342] width 31 height 31
